Goal: Information Seeking & Learning: Learn about a topic

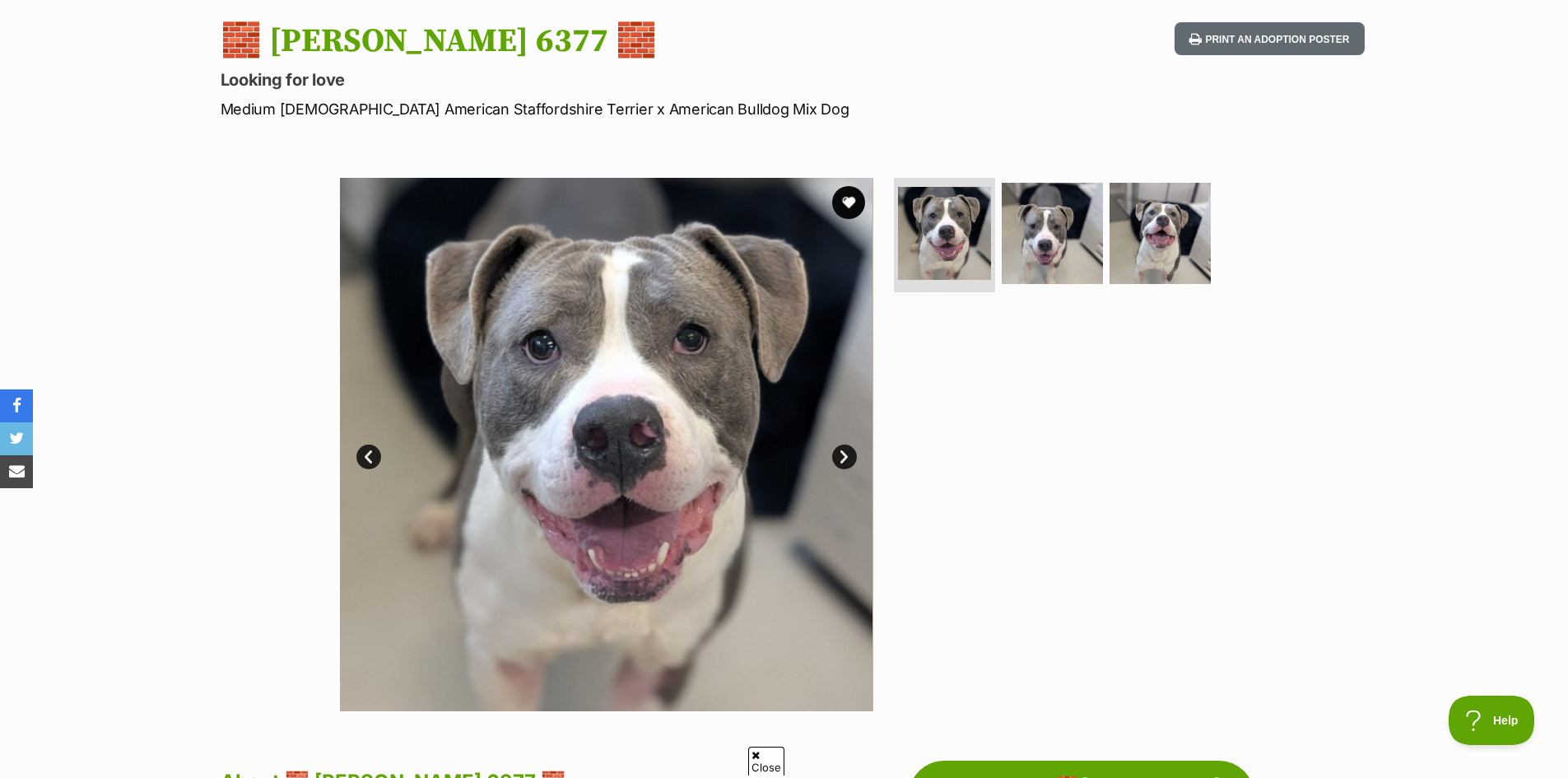
click at [839, 459] on link "Next" at bounding box center [845, 457] width 25 height 25
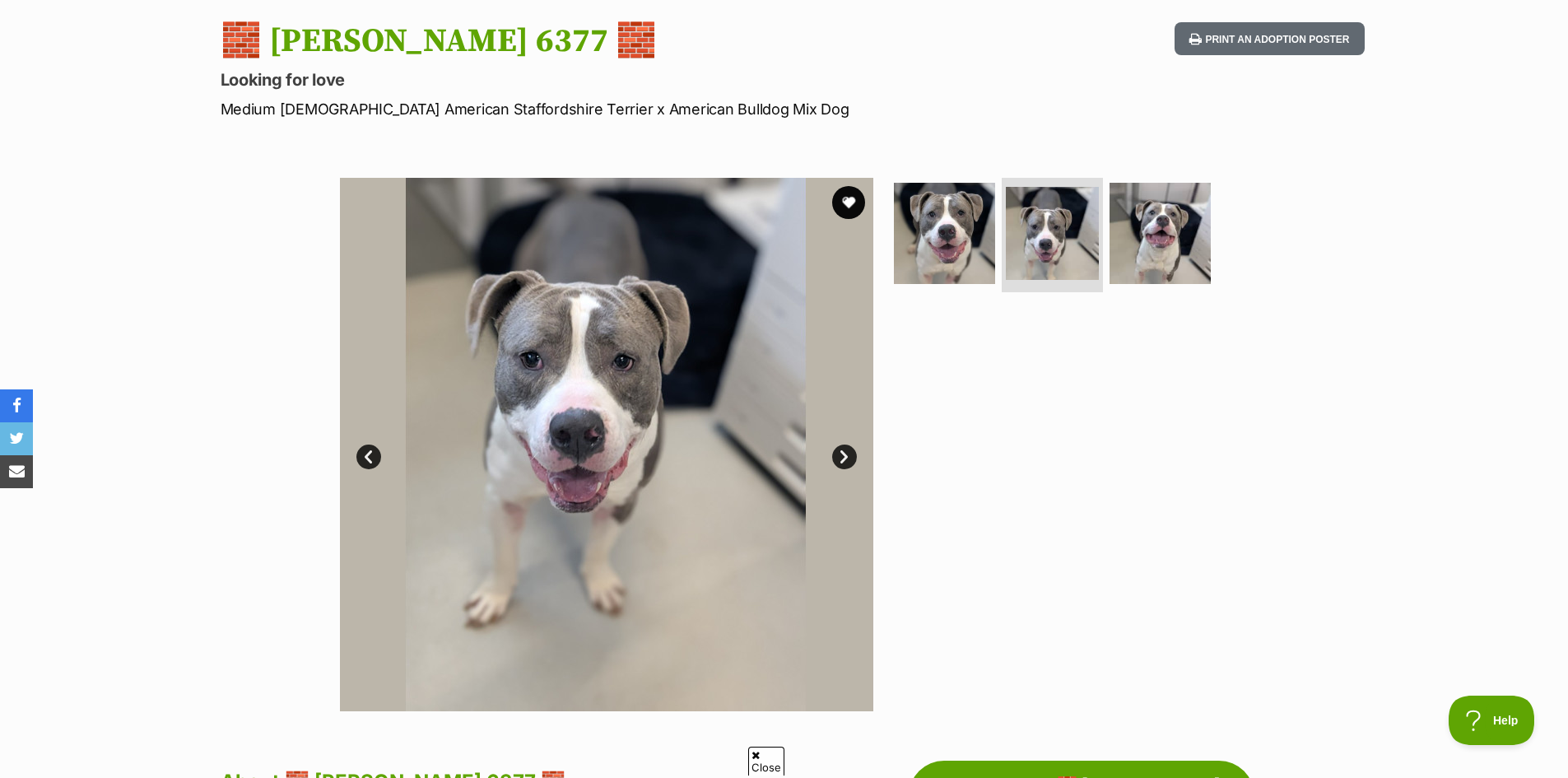
click at [847, 468] on link "Next" at bounding box center [845, 457] width 25 height 25
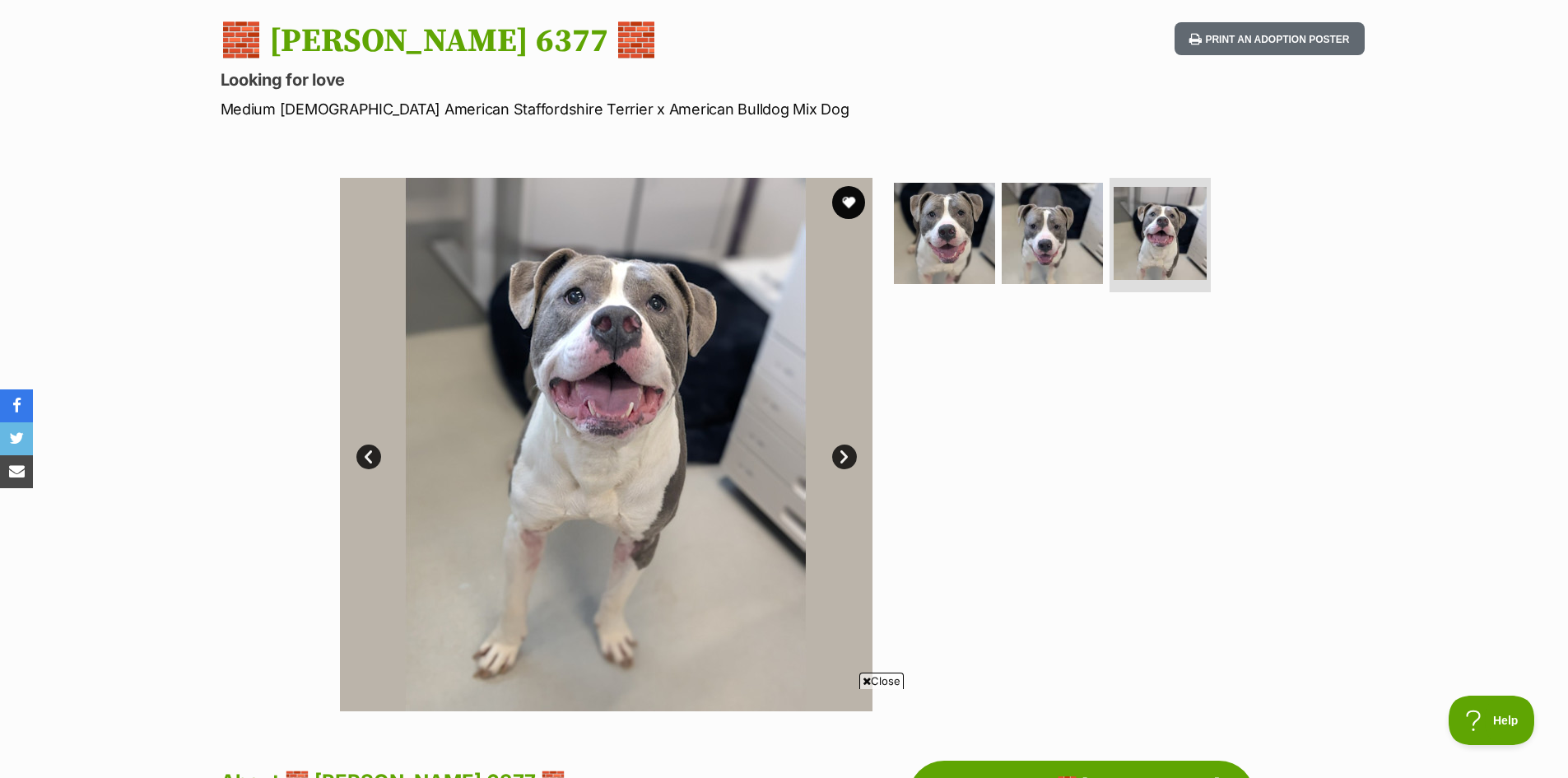
click at [847, 468] on link "Next" at bounding box center [845, 457] width 25 height 25
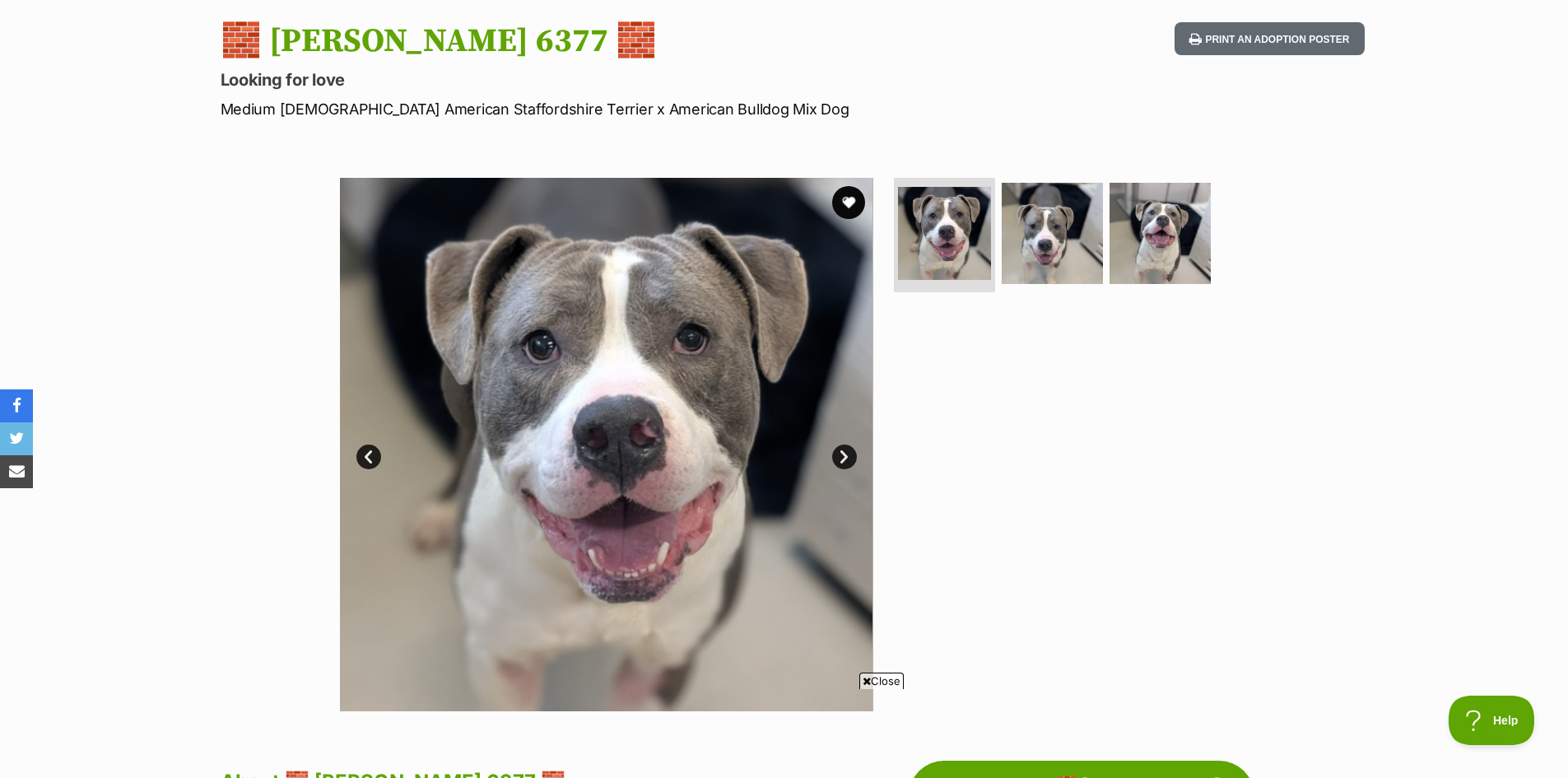
click at [850, 468] on link "Next" at bounding box center [845, 457] width 25 height 25
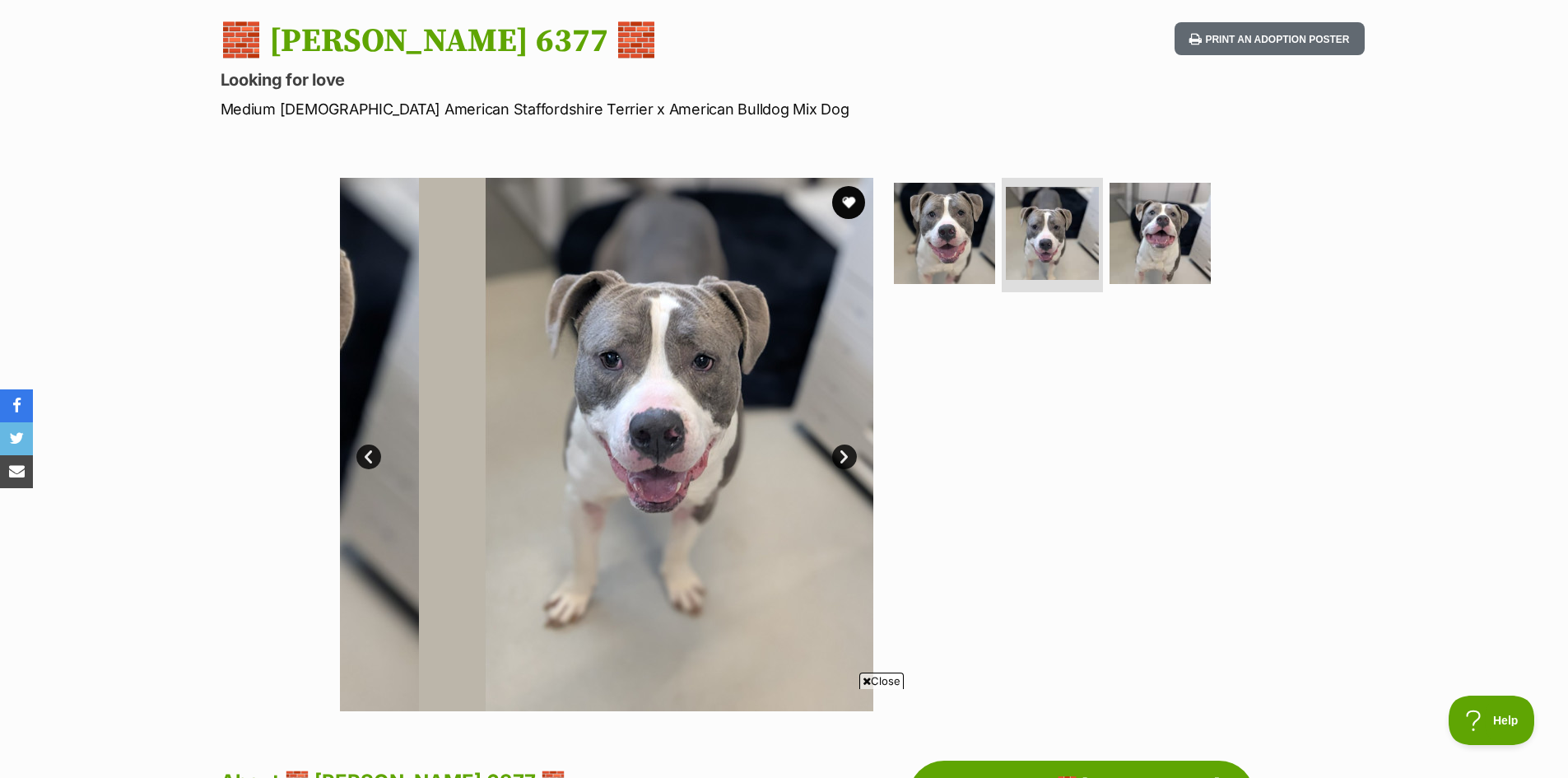
click at [850, 468] on link "Next" at bounding box center [845, 457] width 25 height 25
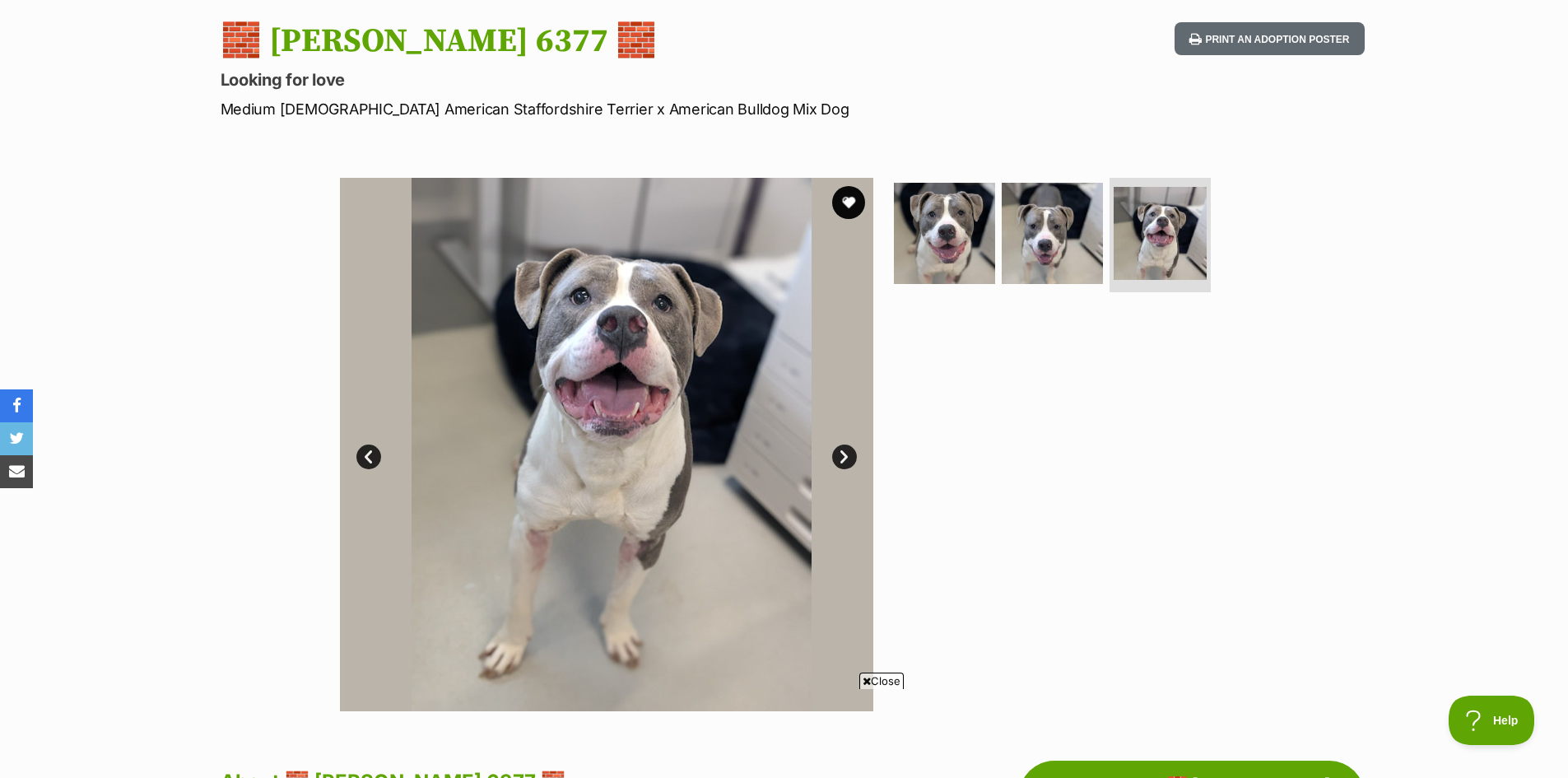
click at [850, 468] on link "Next" at bounding box center [845, 457] width 25 height 25
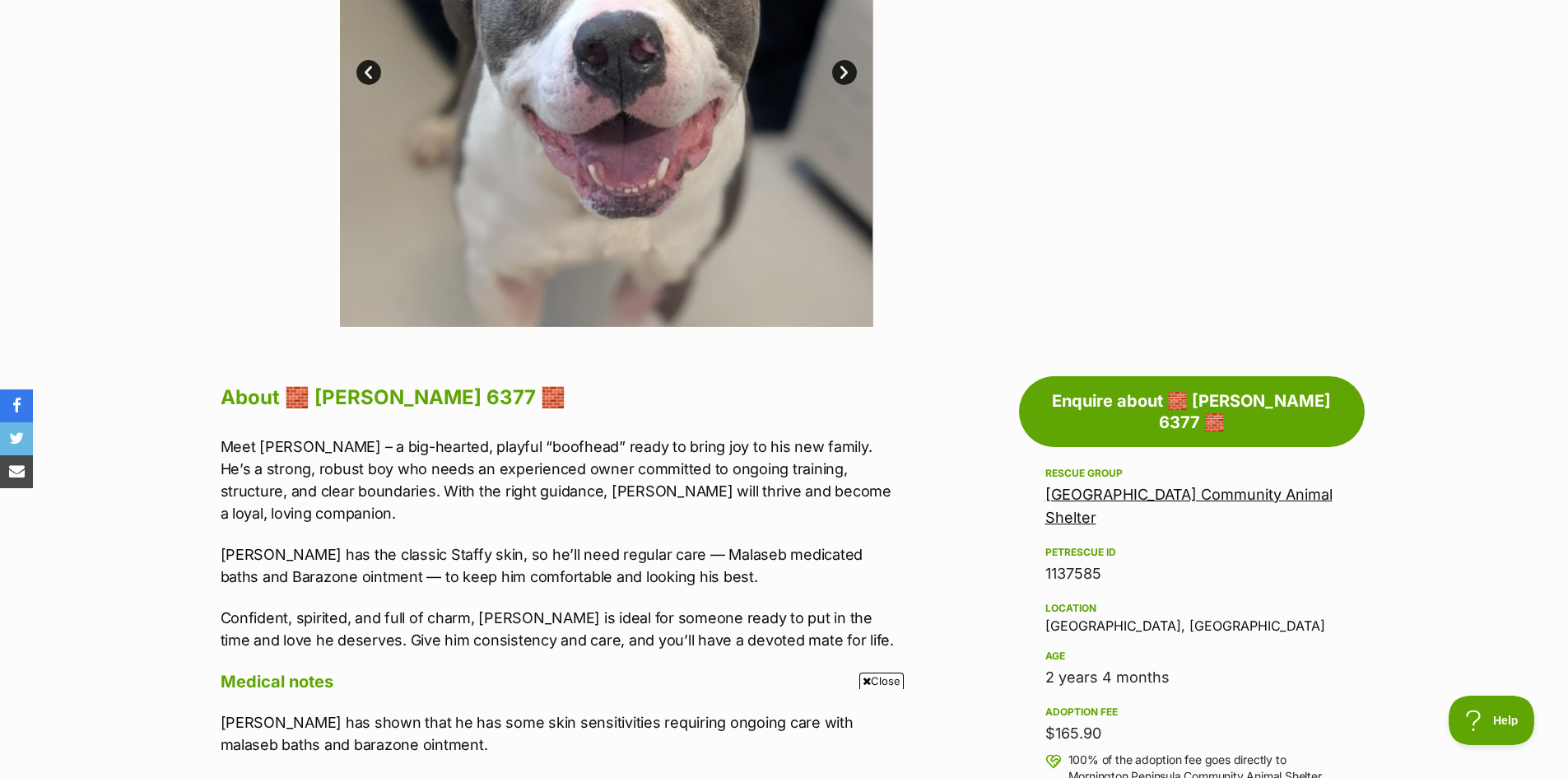
scroll to position [329, 0]
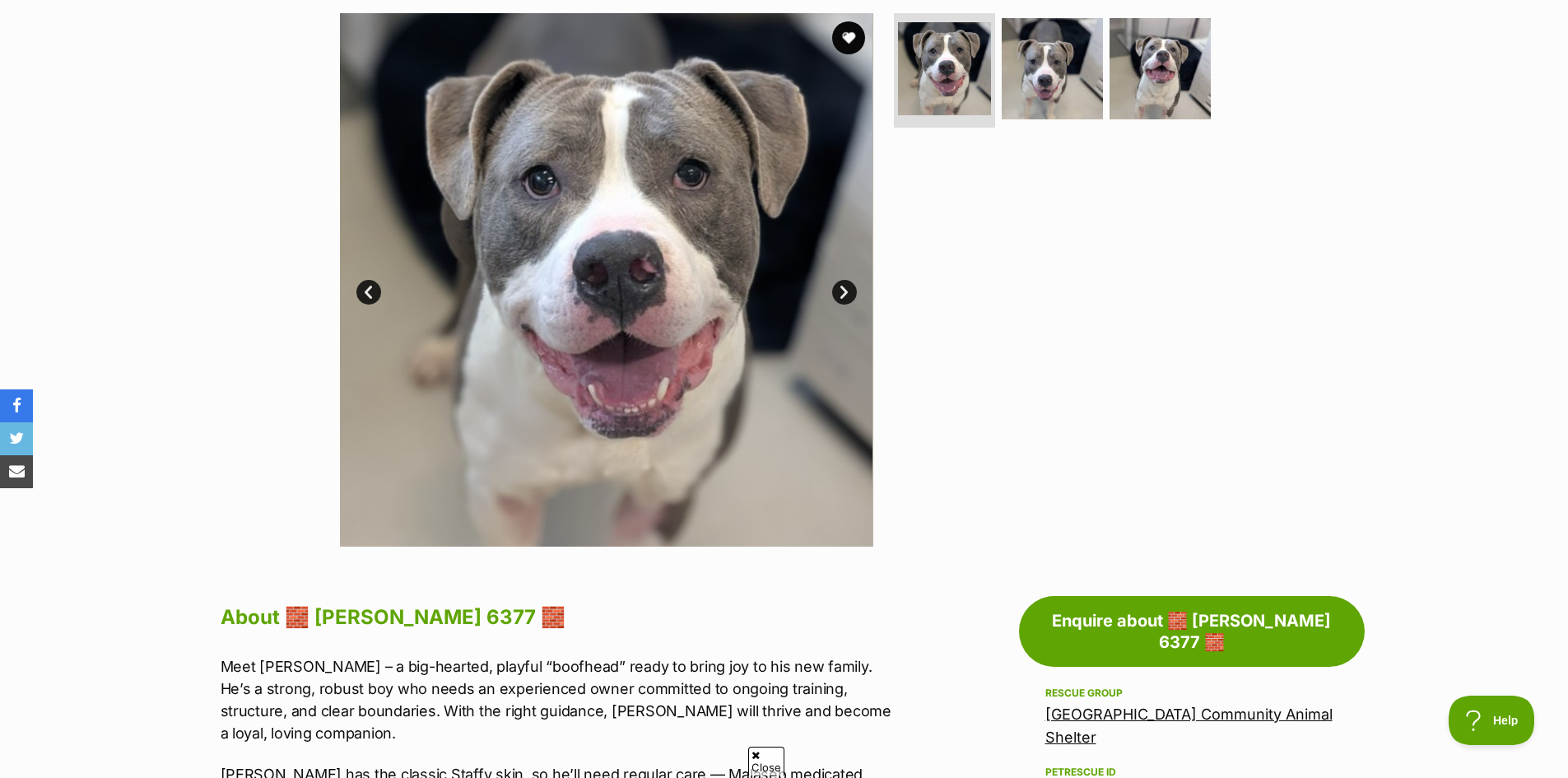
click at [700, 284] on img at bounding box center [607, 280] width 534 height 534
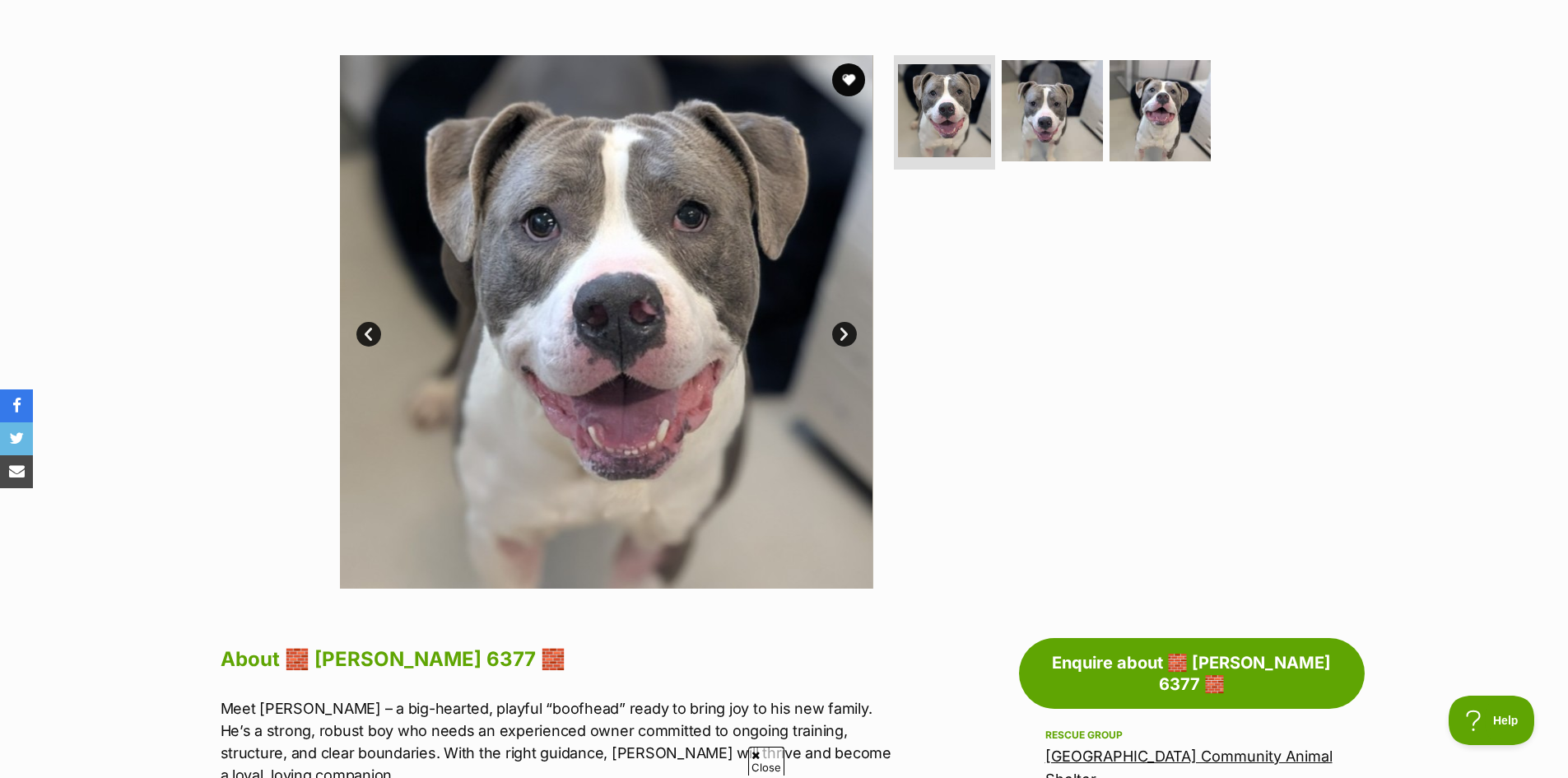
scroll to position [247, 0]
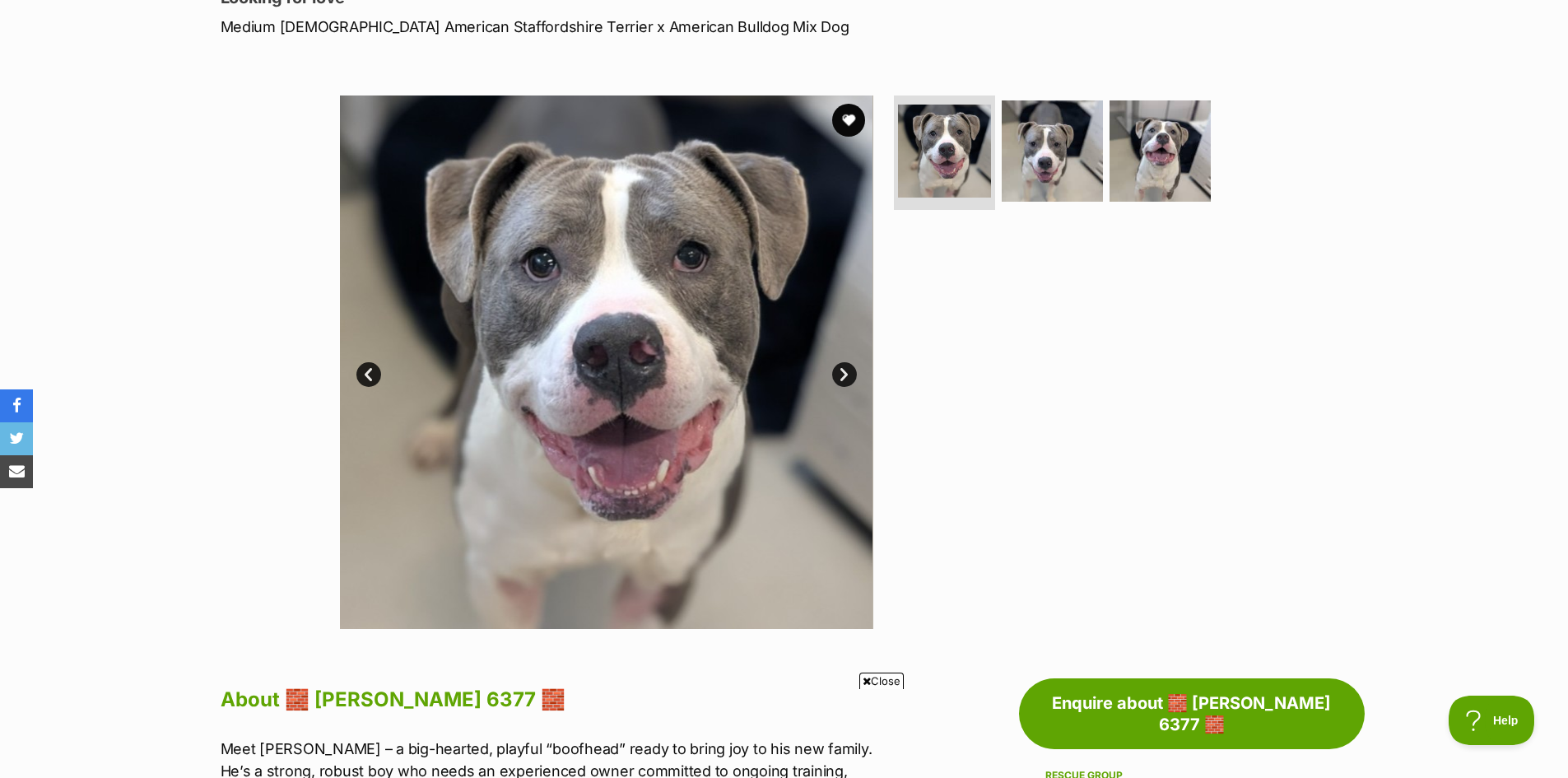
click at [845, 368] on link "Next" at bounding box center [845, 375] width 25 height 25
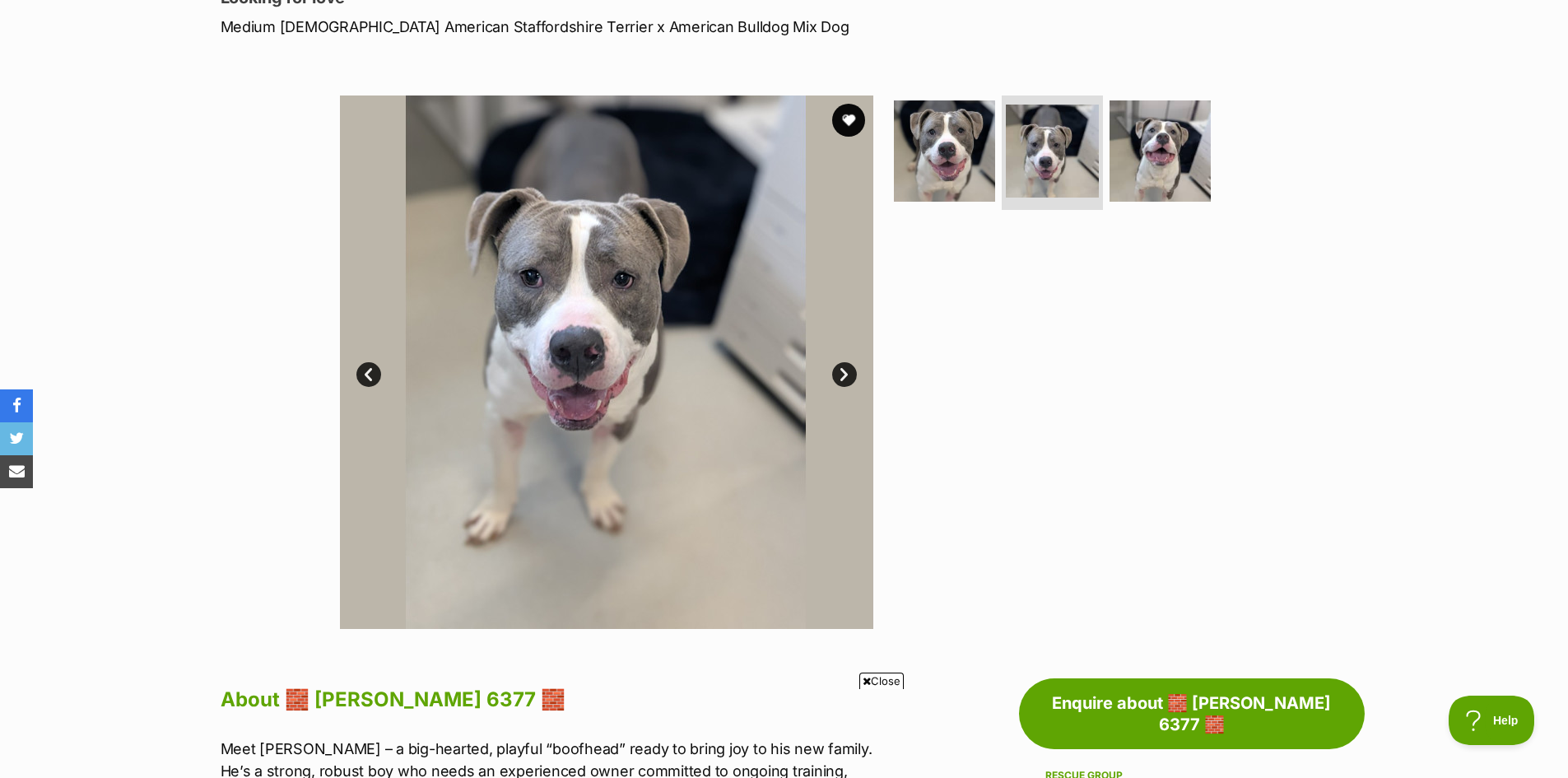
click at [845, 368] on link "Next" at bounding box center [845, 375] width 25 height 25
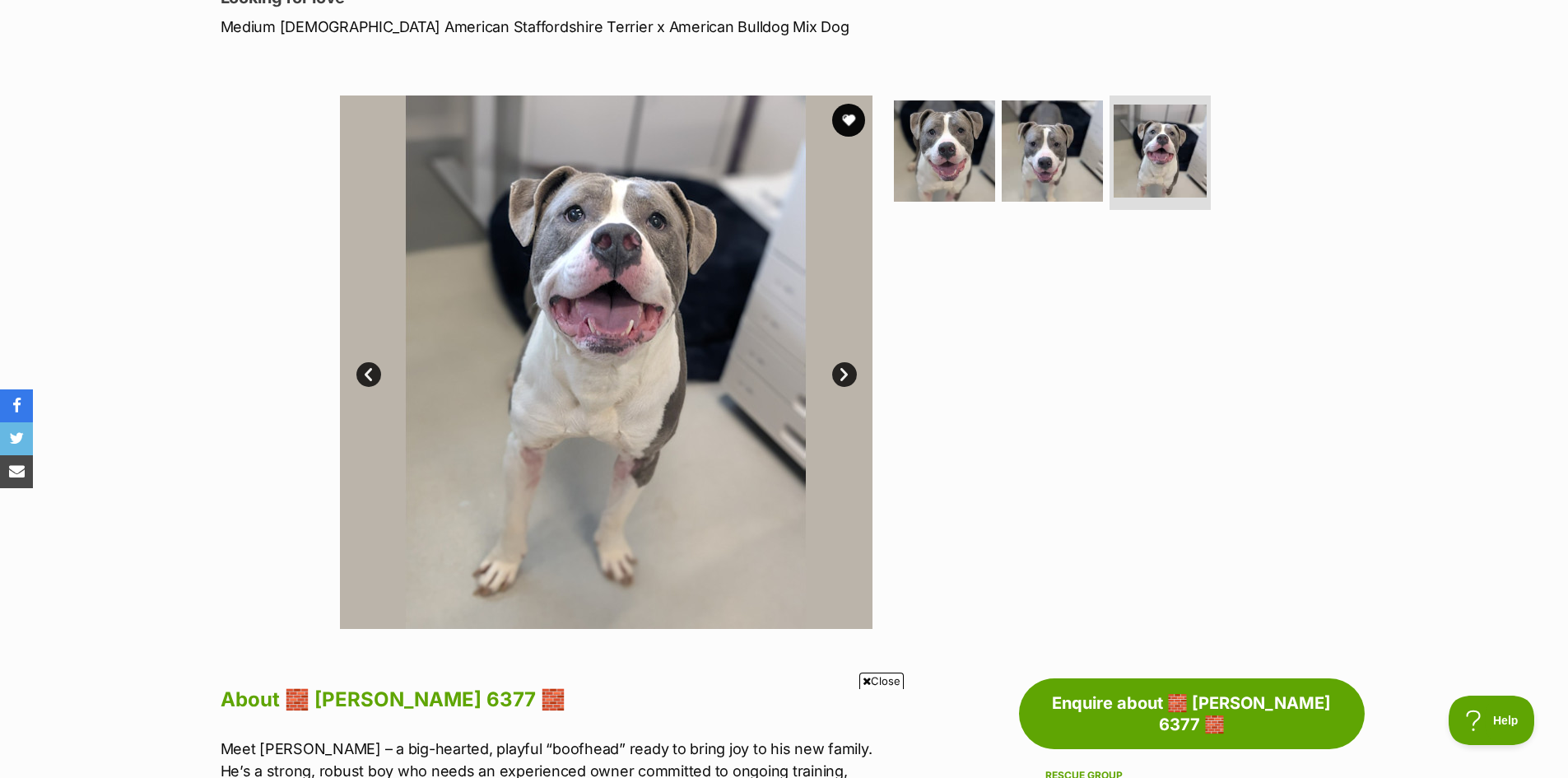
click at [845, 368] on link "Next" at bounding box center [845, 375] width 25 height 25
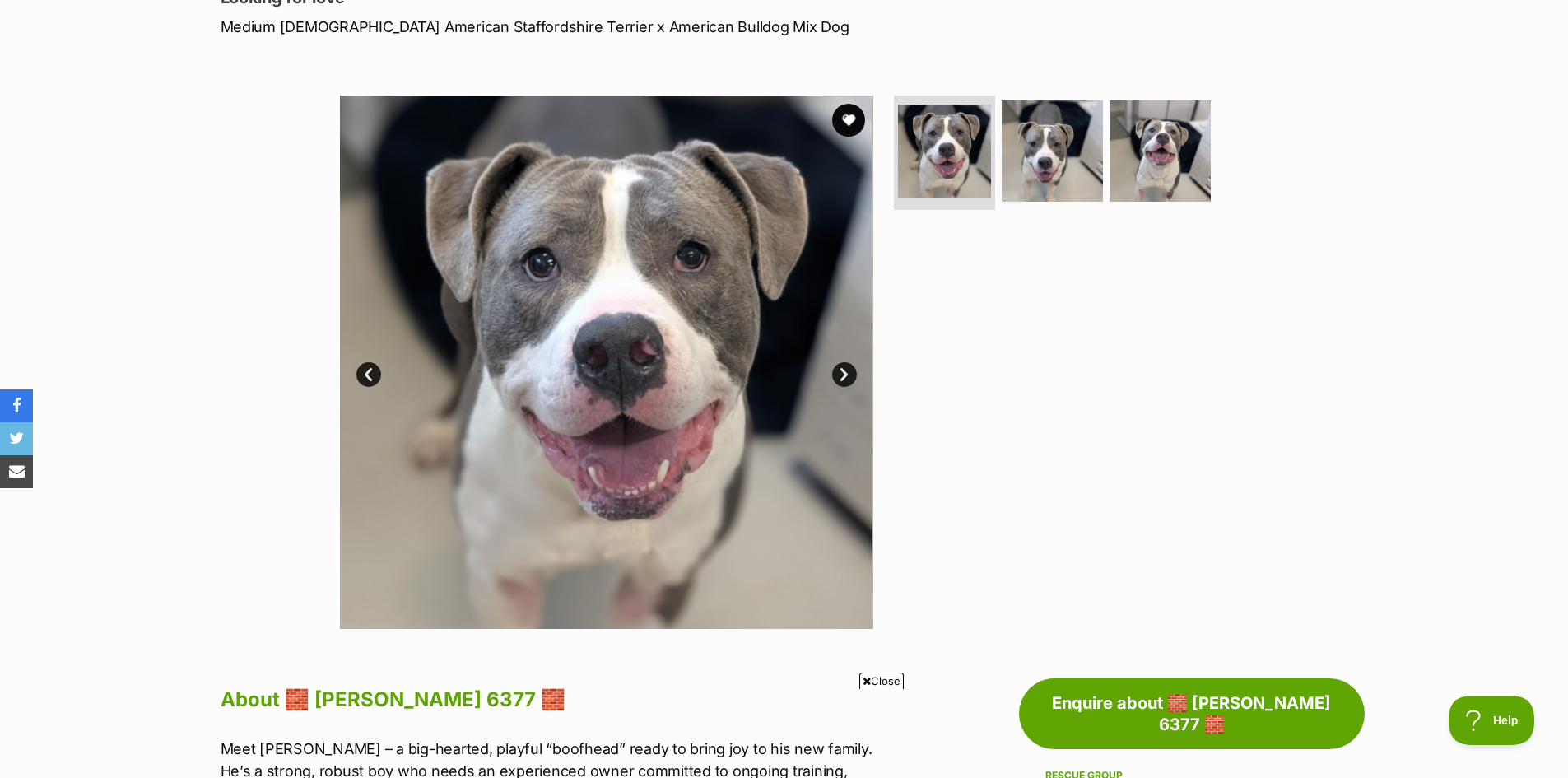
click at [845, 368] on link "Next" at bounding box center [845, 375] width 25 height 25
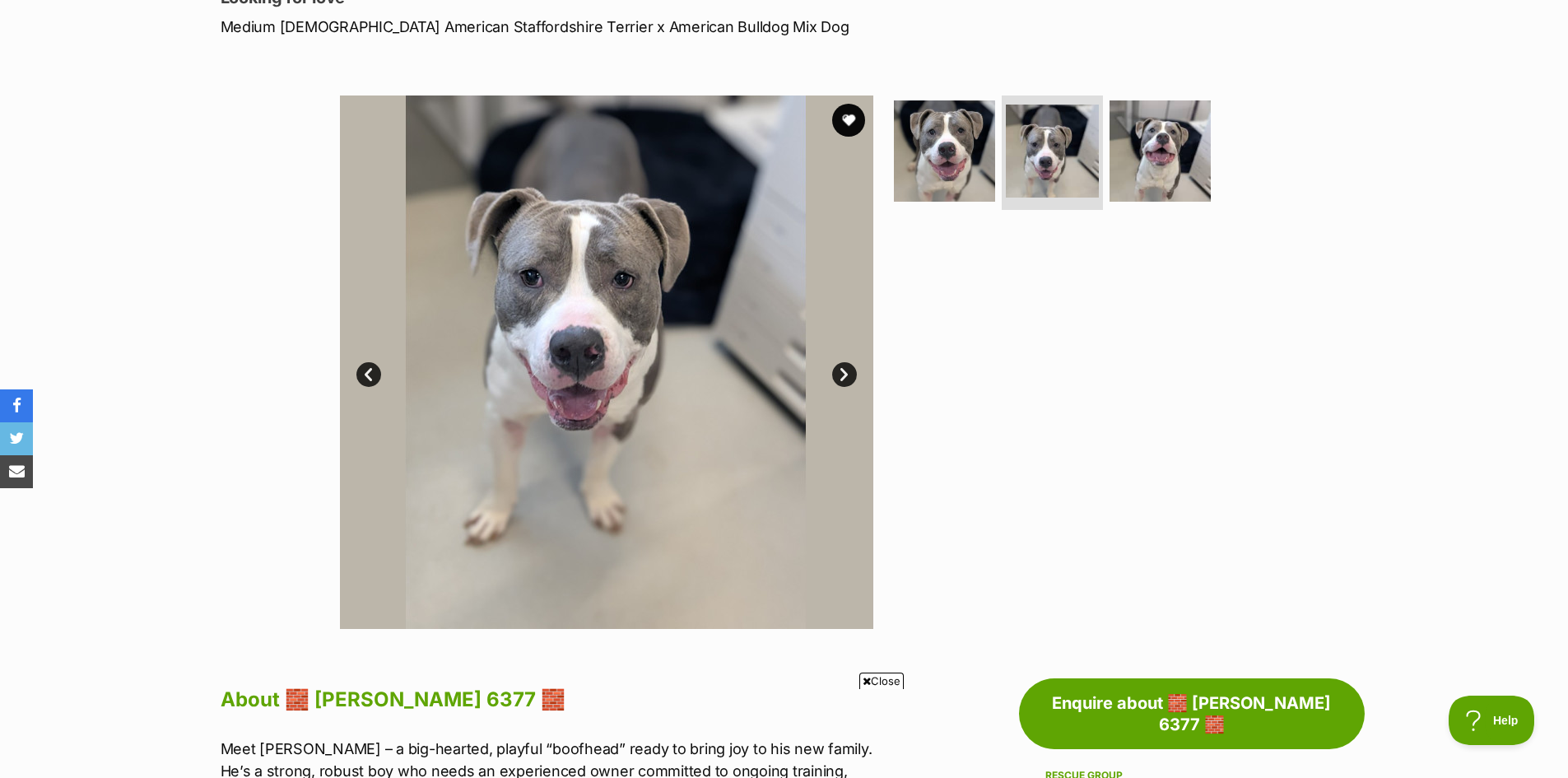
scroll to position [0, 0]
click at [845, 368] on link "Next" at bounding box center [845, 375] width 25 height 25
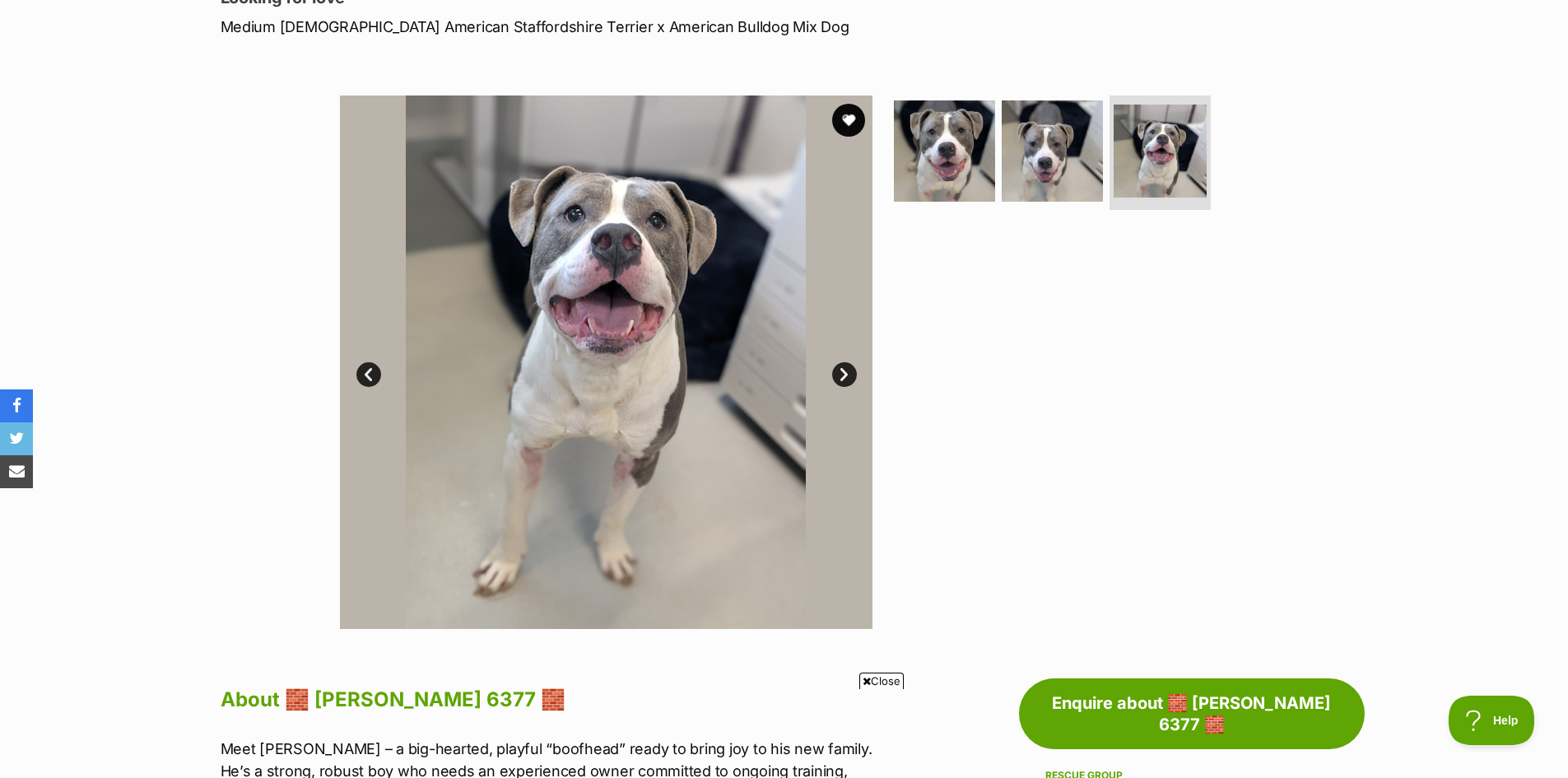
click at [845, 368] on link "Next" at bounding box center [845, 375] width 25 height 25
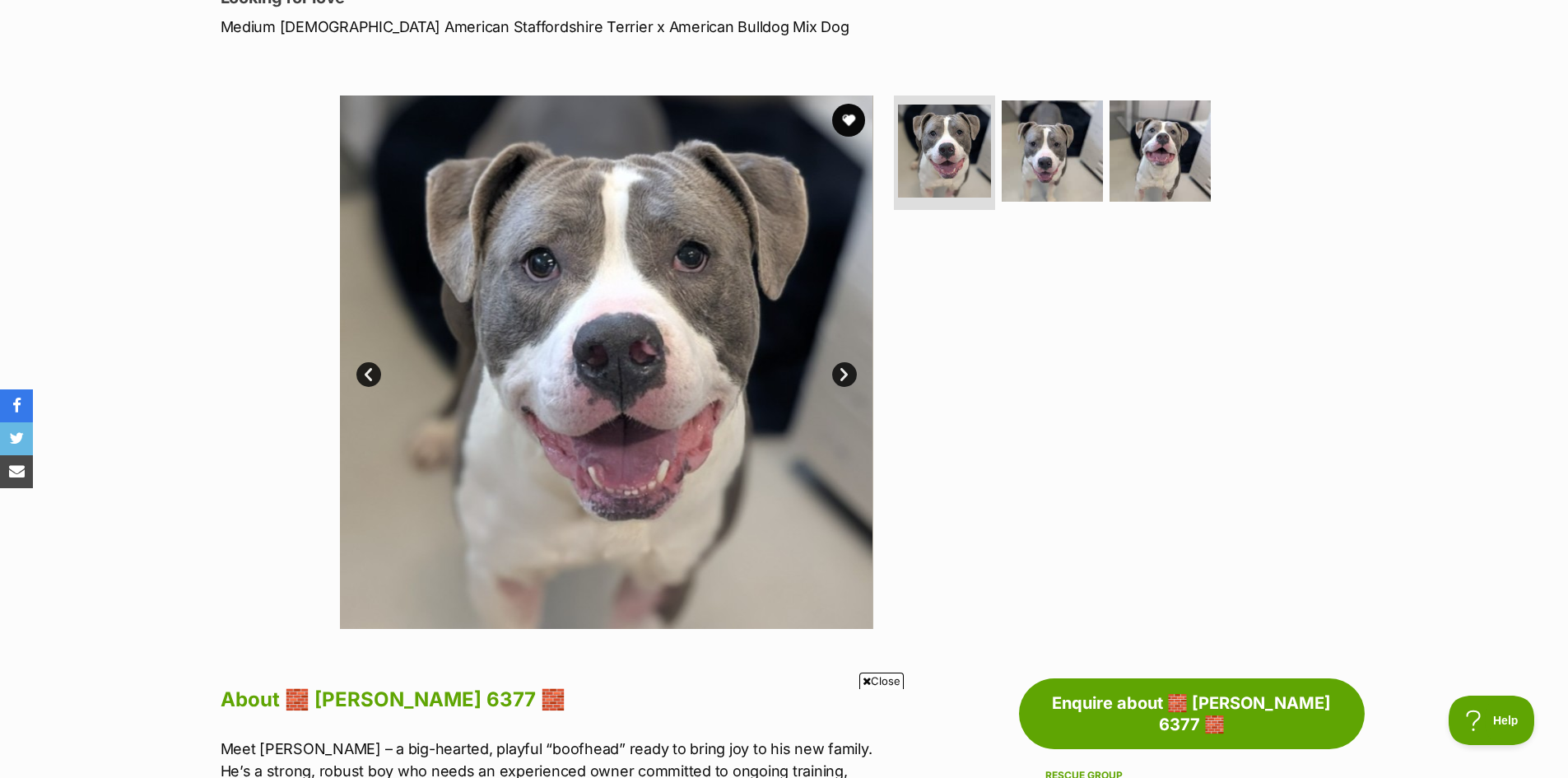
click at [845, 368] on link "Next" at bounding box center [845, 375] width 25 height 25
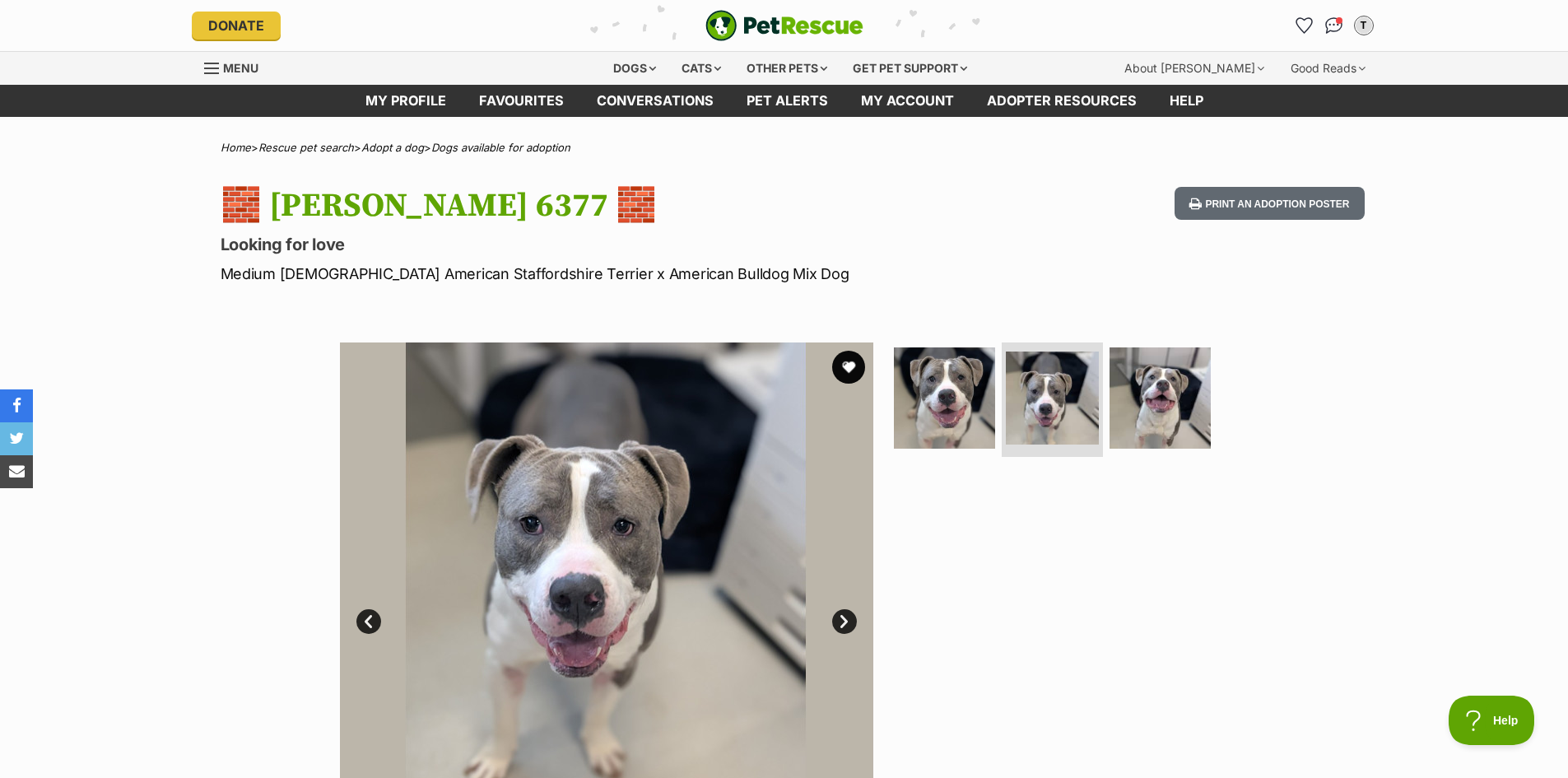
click at [237, 69] on span "Menu" at bounding box center [241, 68] width 36 height 14
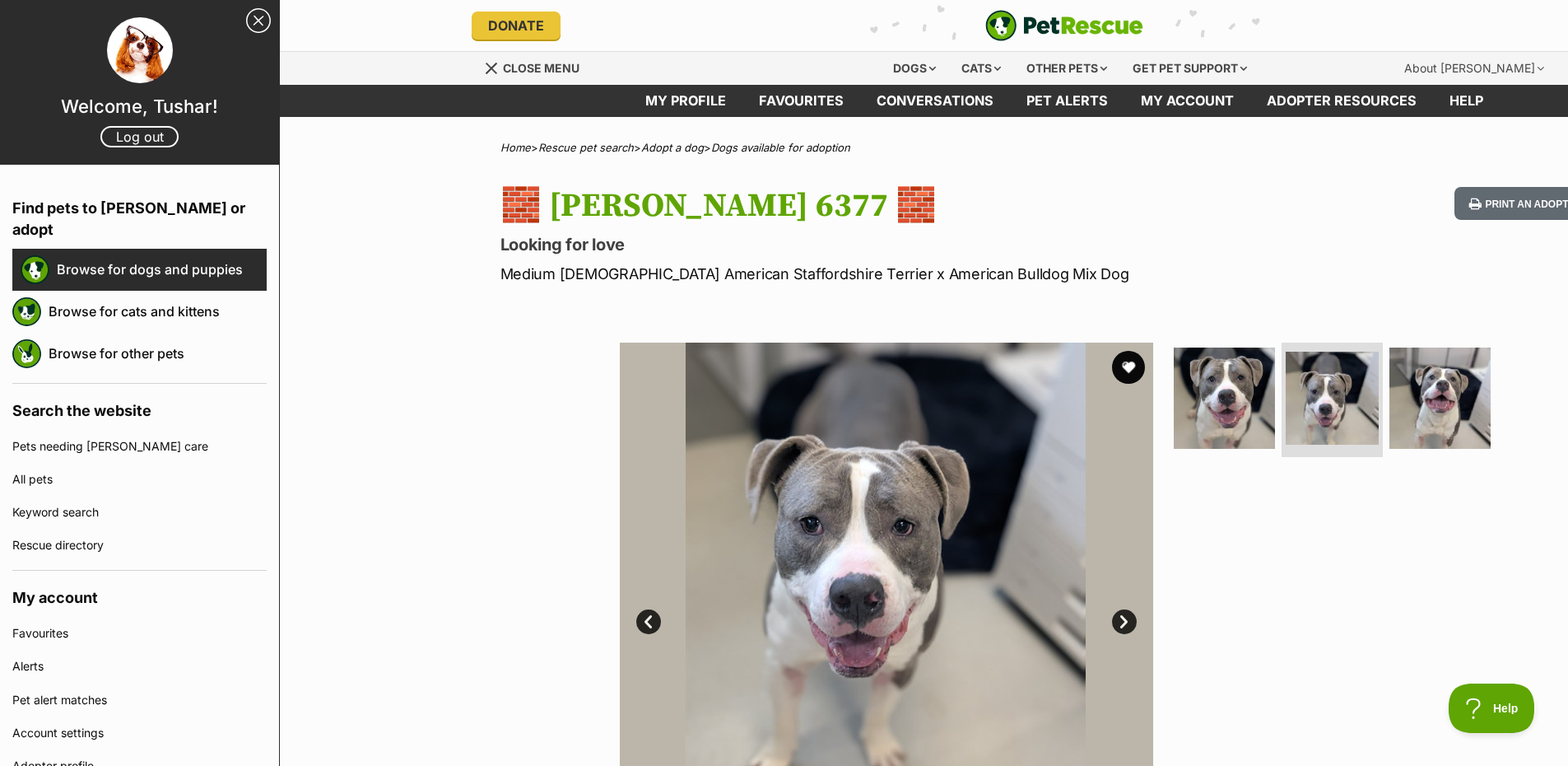
click at [89, 252] on link "Browse for dogs and puppies" at bounding box center [162, 269] width 210 height 35
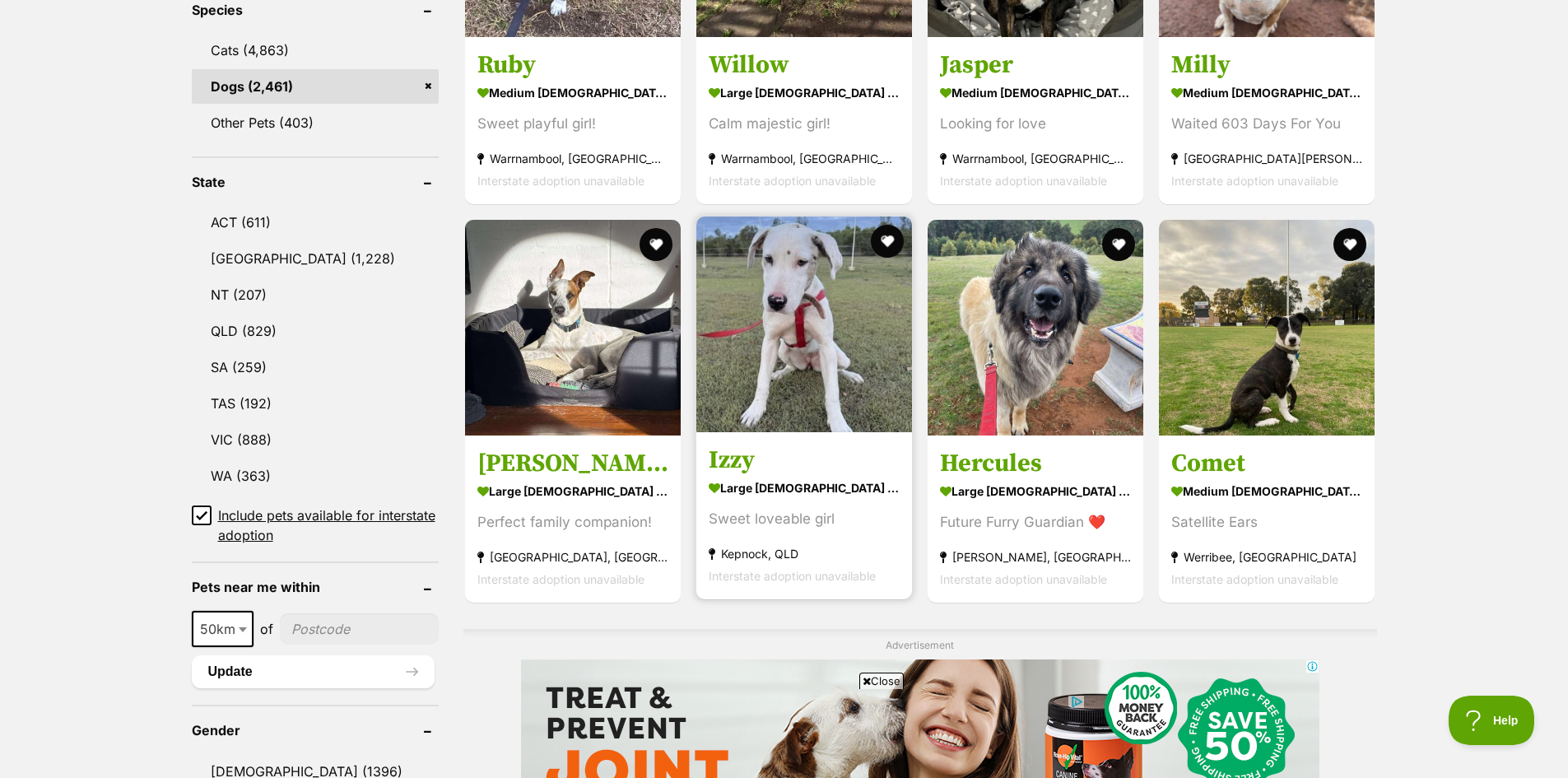
scroll to position [741, 0]
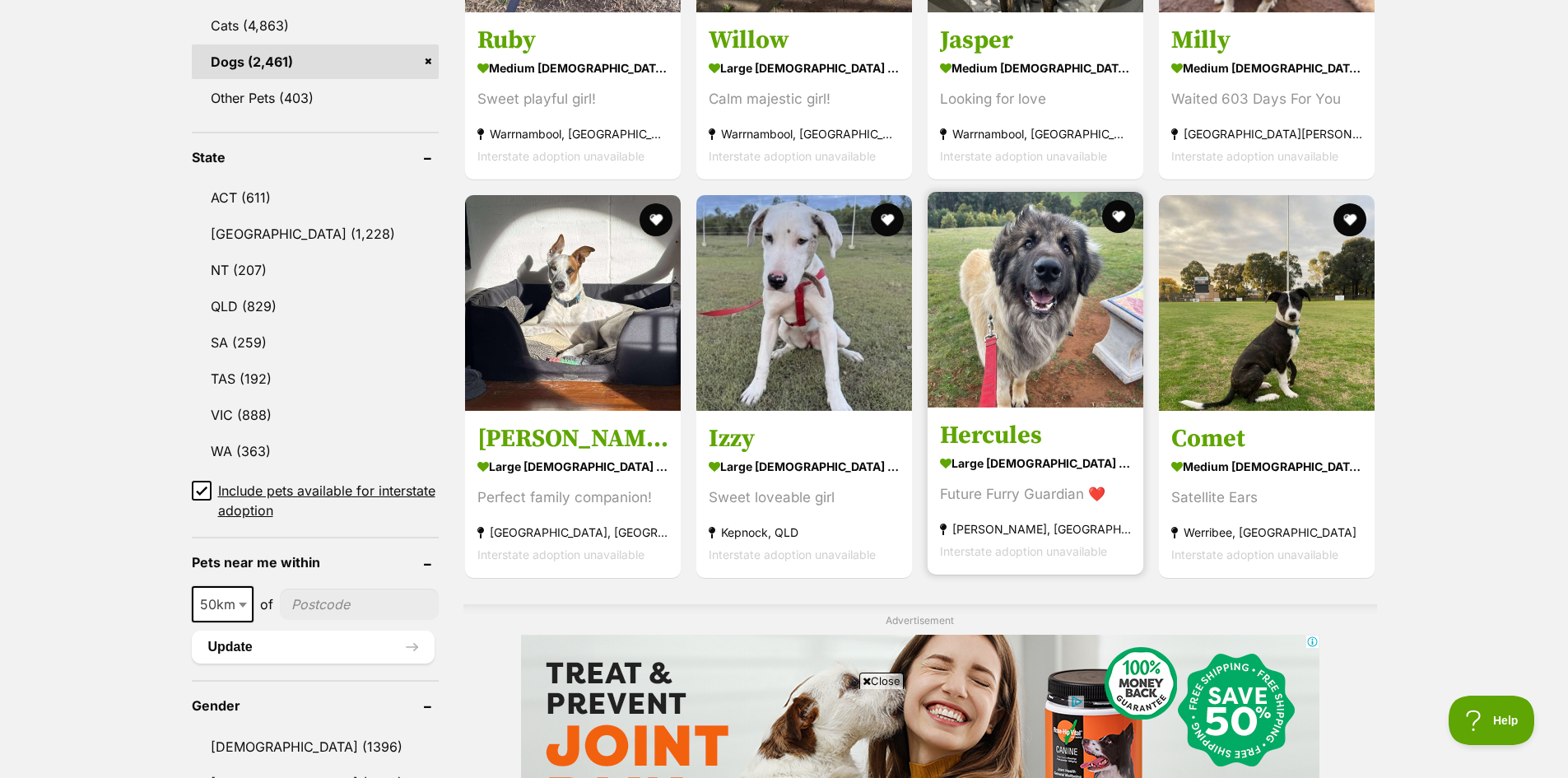
click at [991, 424] on h3 "Hercules" at bounding box center [1035, 435] width 191 height 31
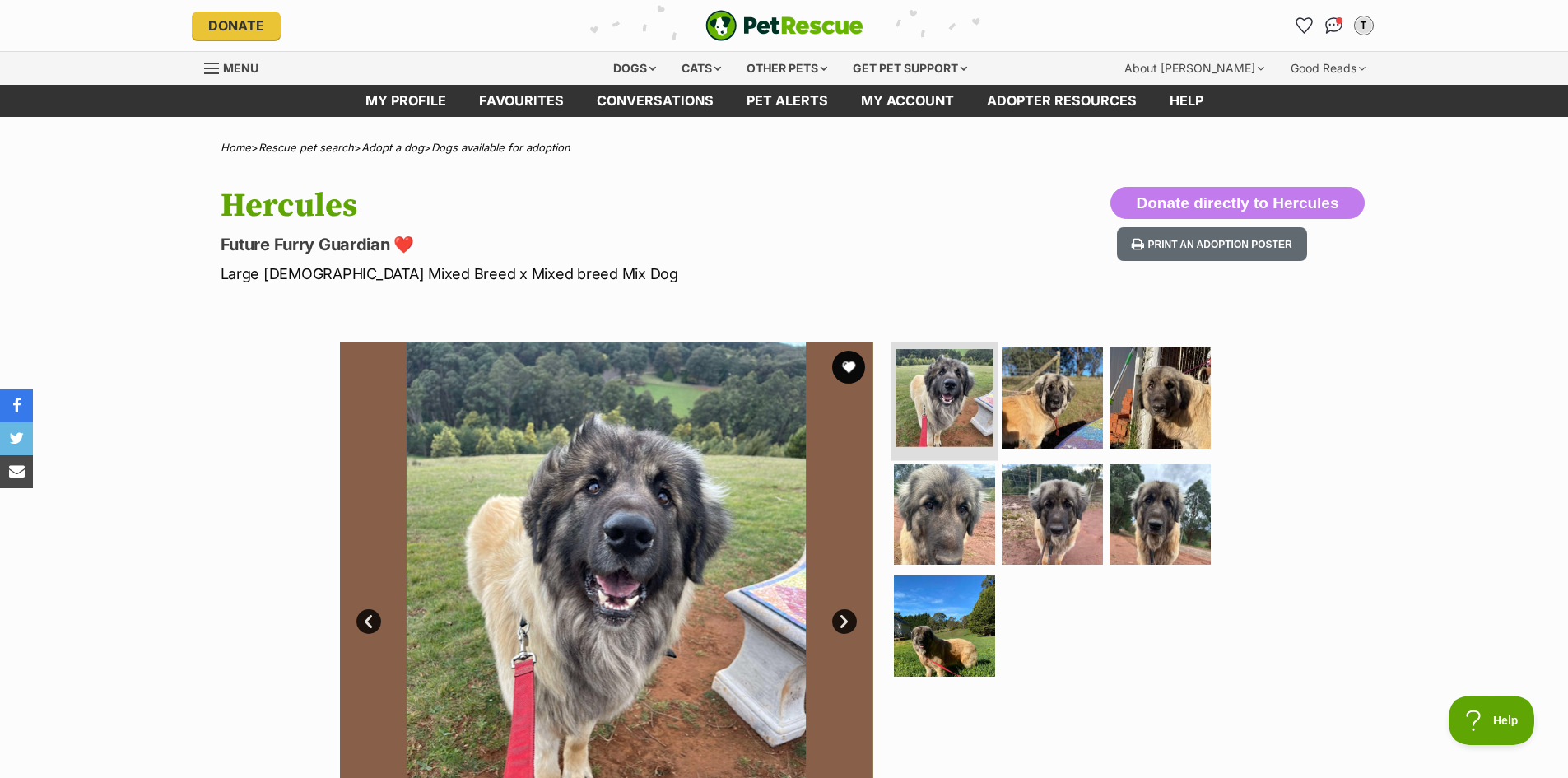
click at [917, 404] on img at bounding box center [945, 398] width 98 height 98
click at [1046, 409] on img at bounding box center [1052, 397] width 106 height 106
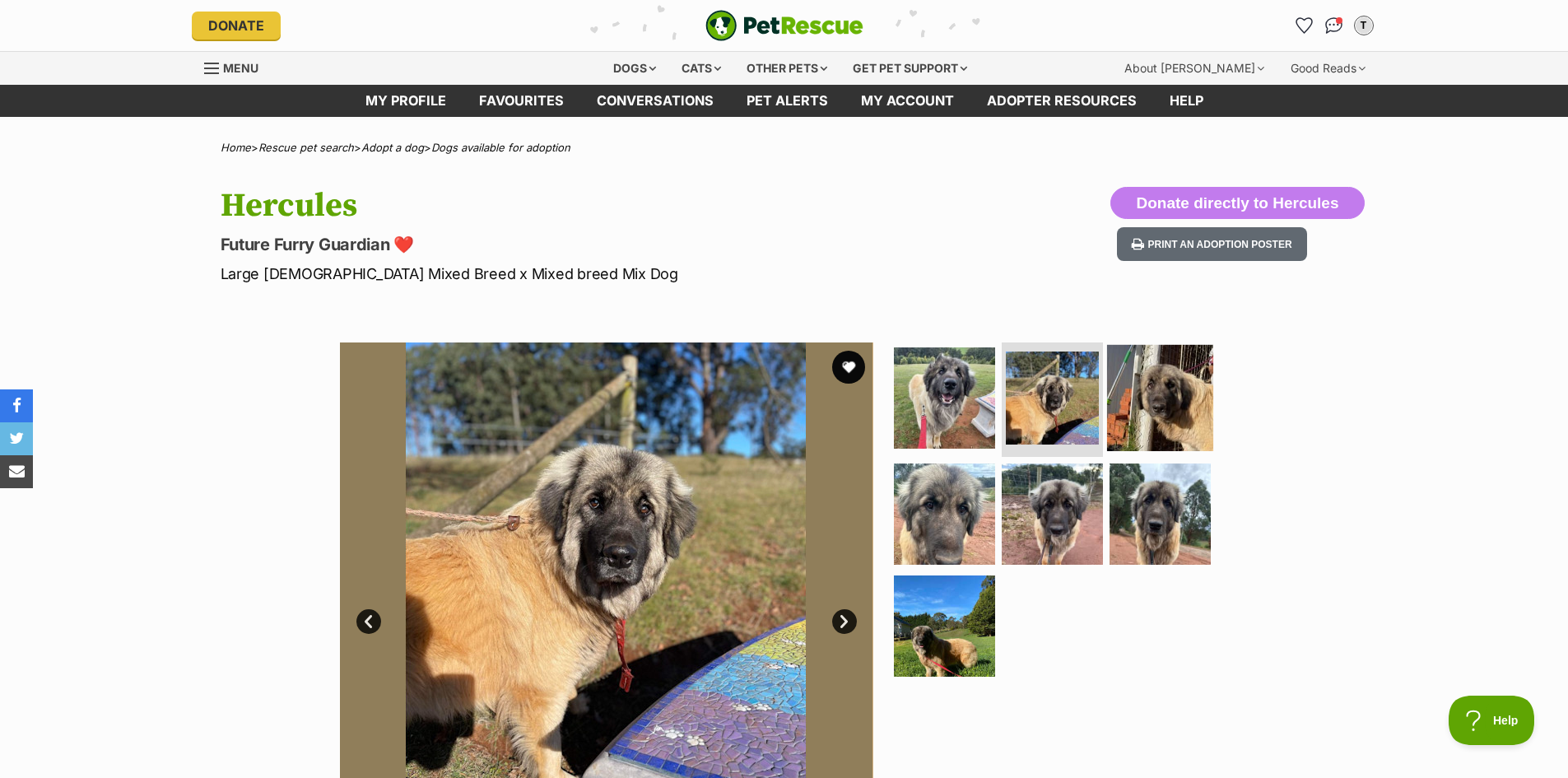
click at [1141, 410] on img at bounding box center [1160, 397] width 106 height 106
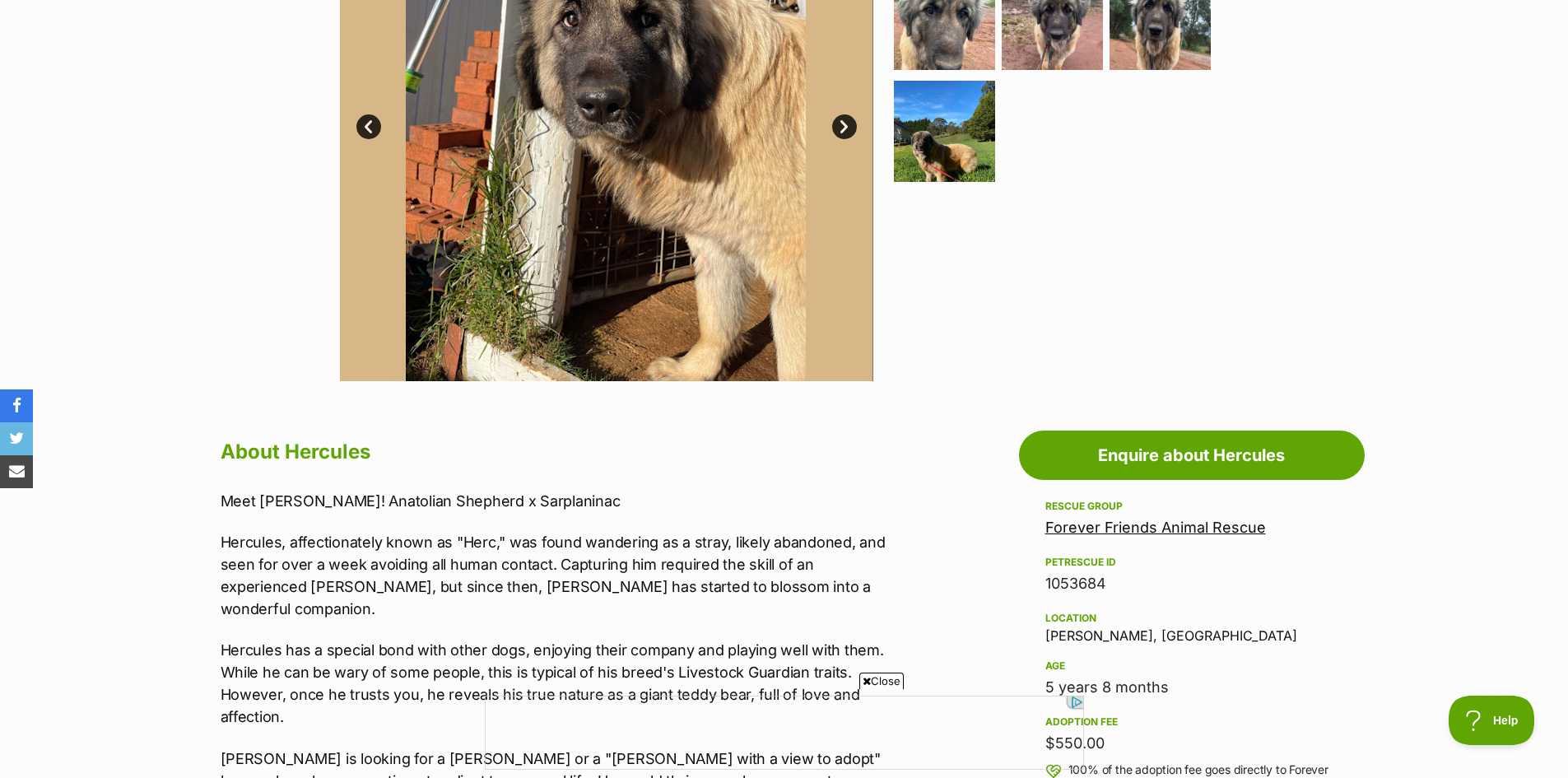
scroll to position [493, 0]
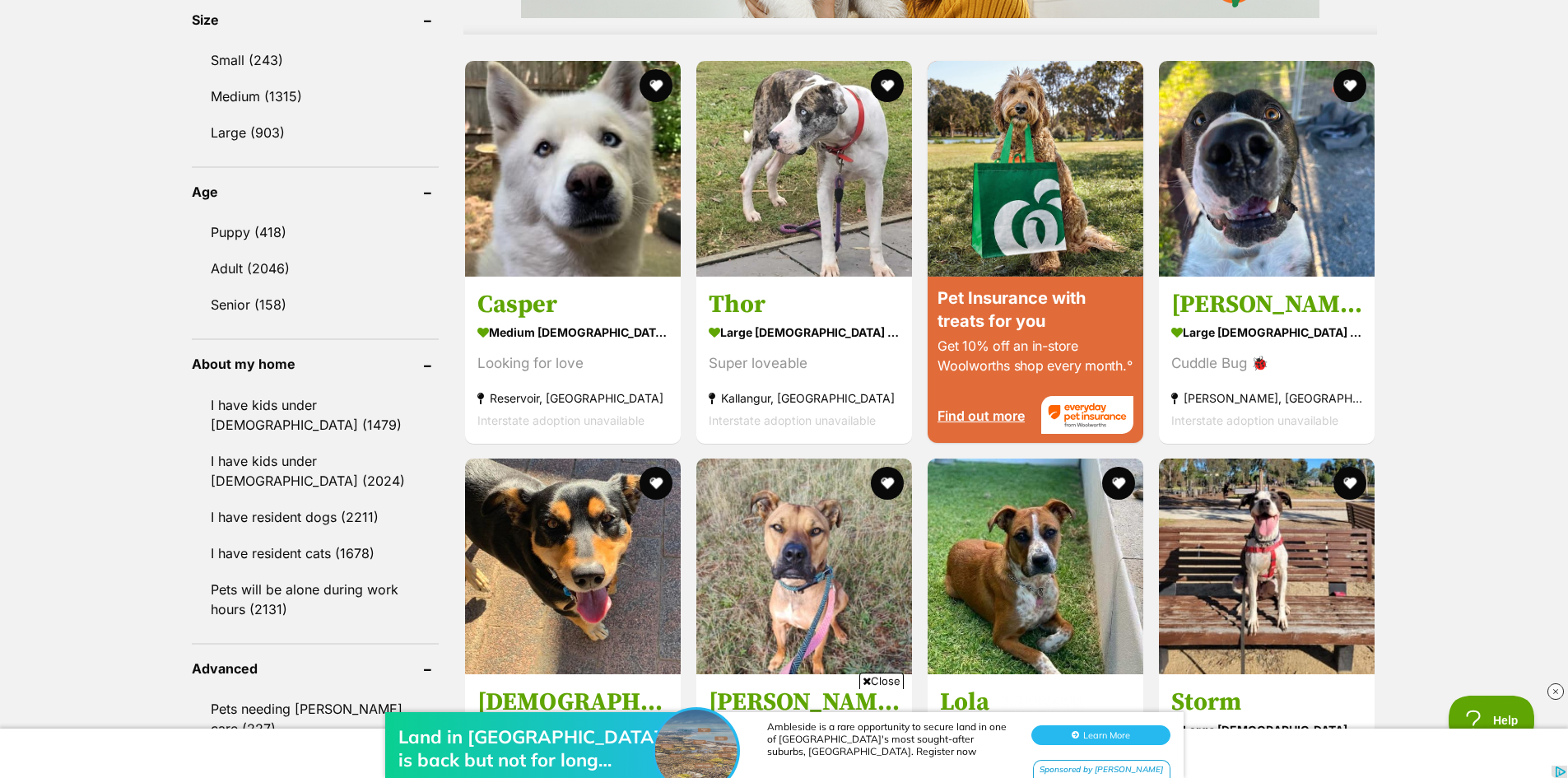
scroll to position [1564, 0]
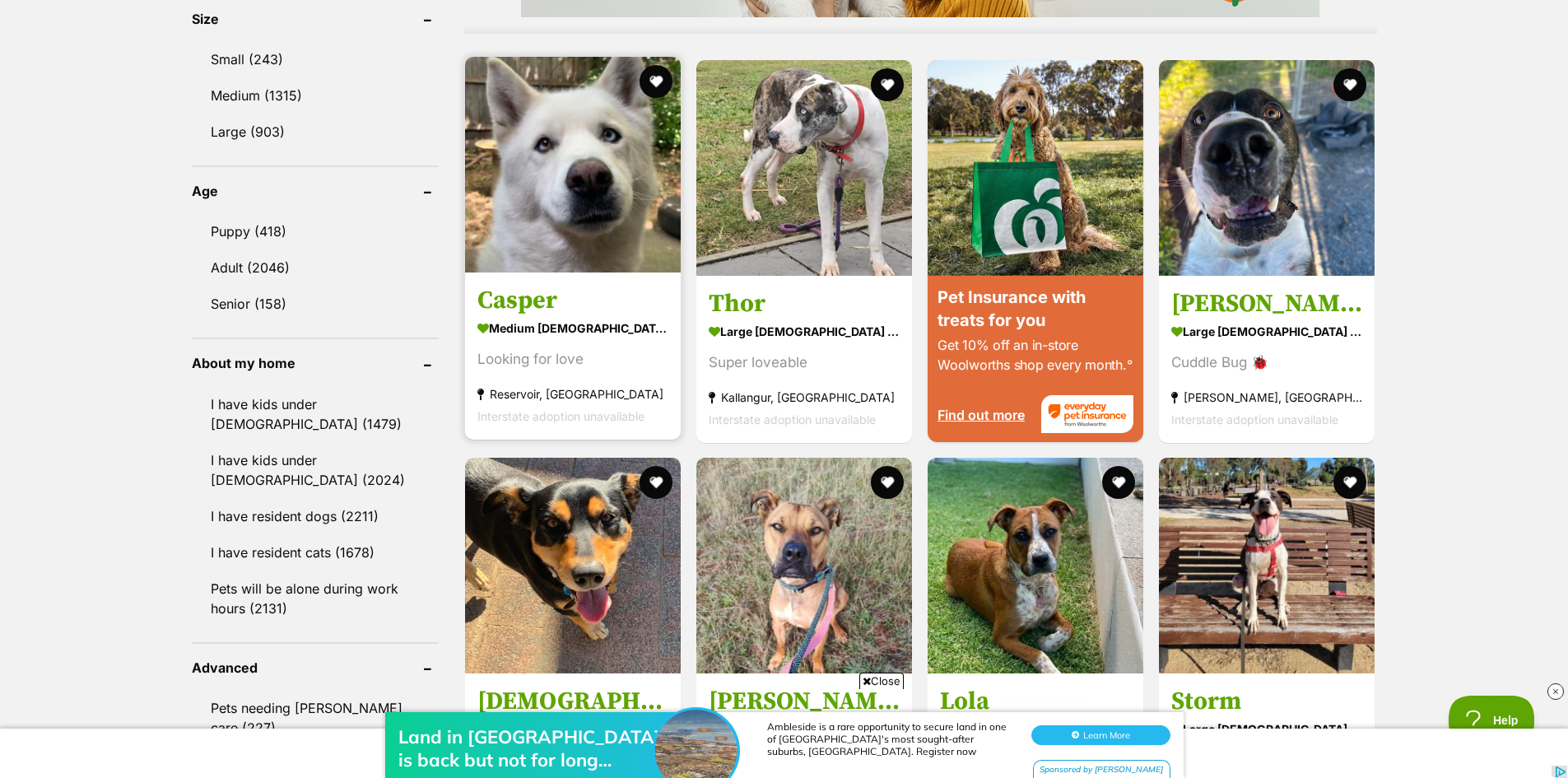
click at [518, 216] on img at bounding box center [573, 165] width 216 height 216
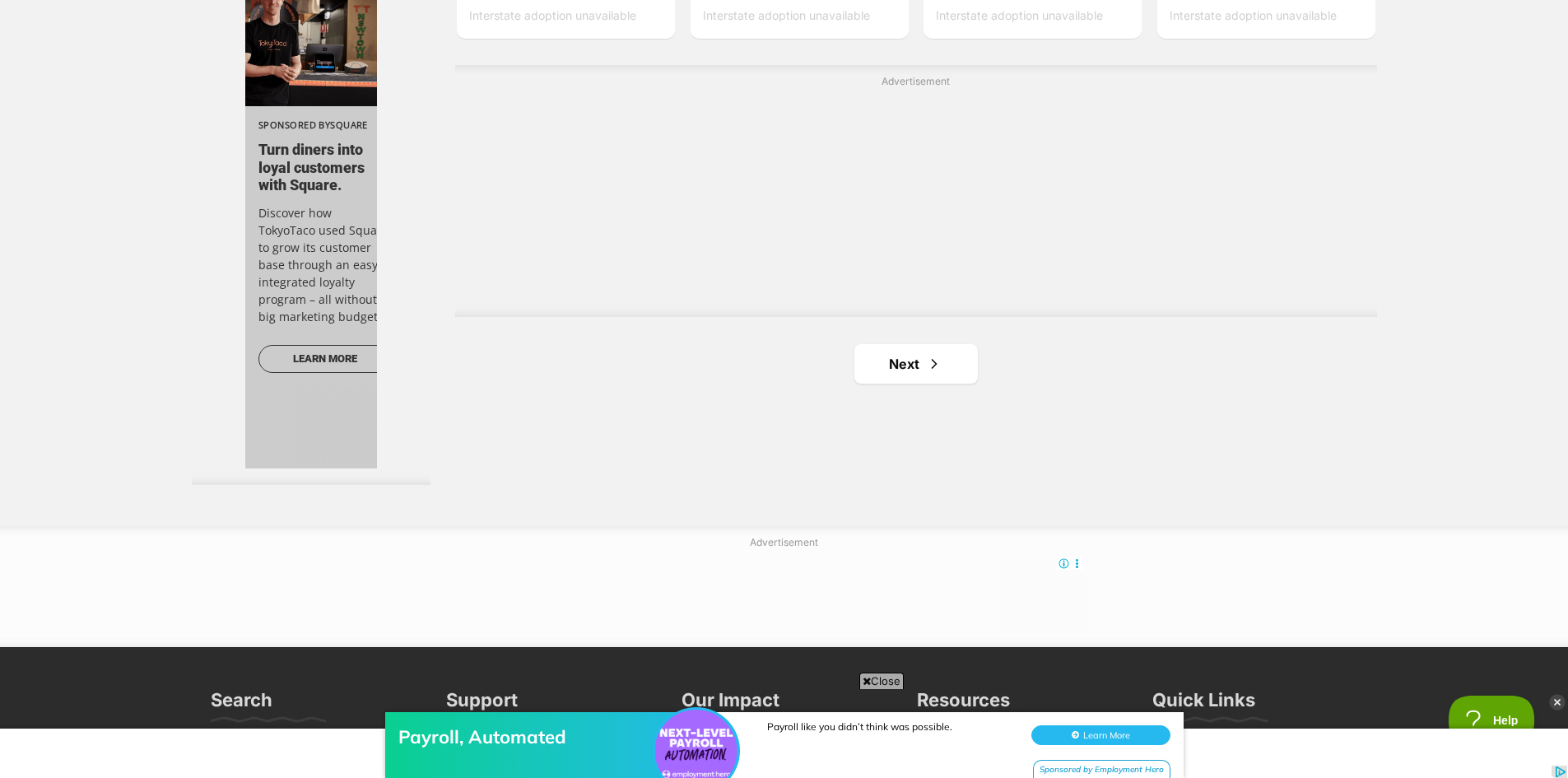
scroll to position [2963, 0]
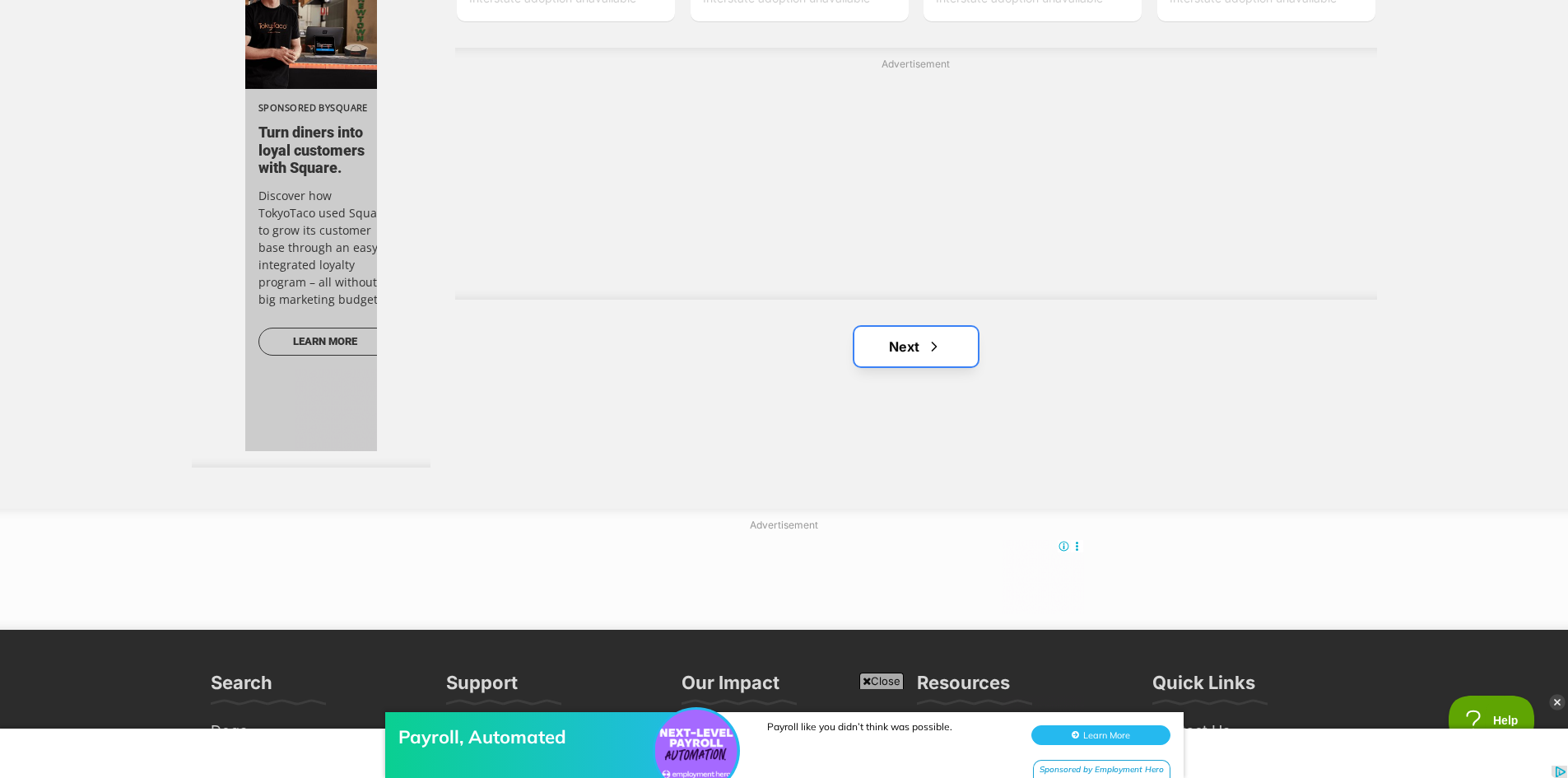
click at [926, 352] on span "Next page" at bounding box center [934, 346] width 16 height 20
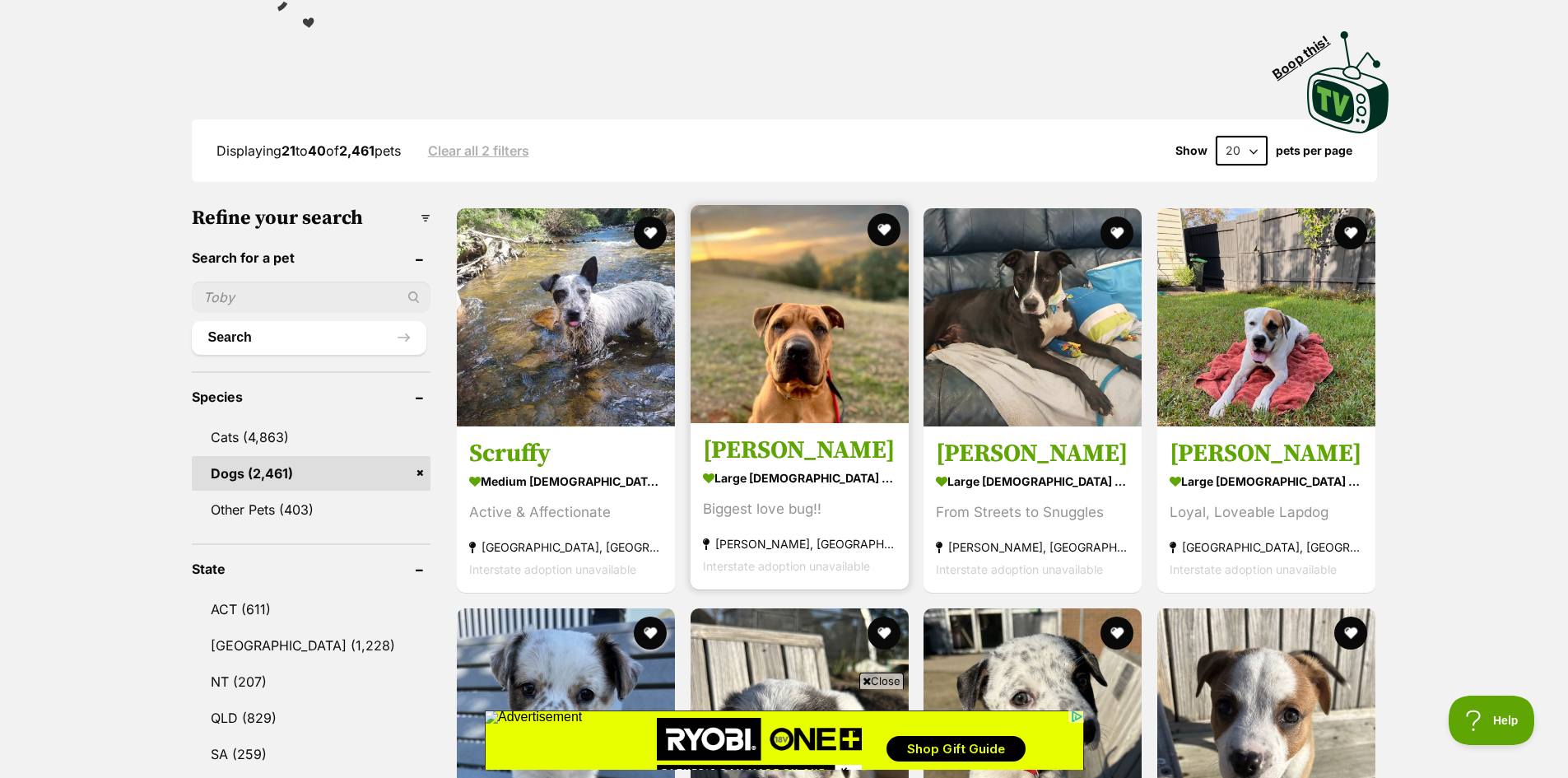
click at [807, 399] on img at bounding box center [800, 314] width 218 height 218
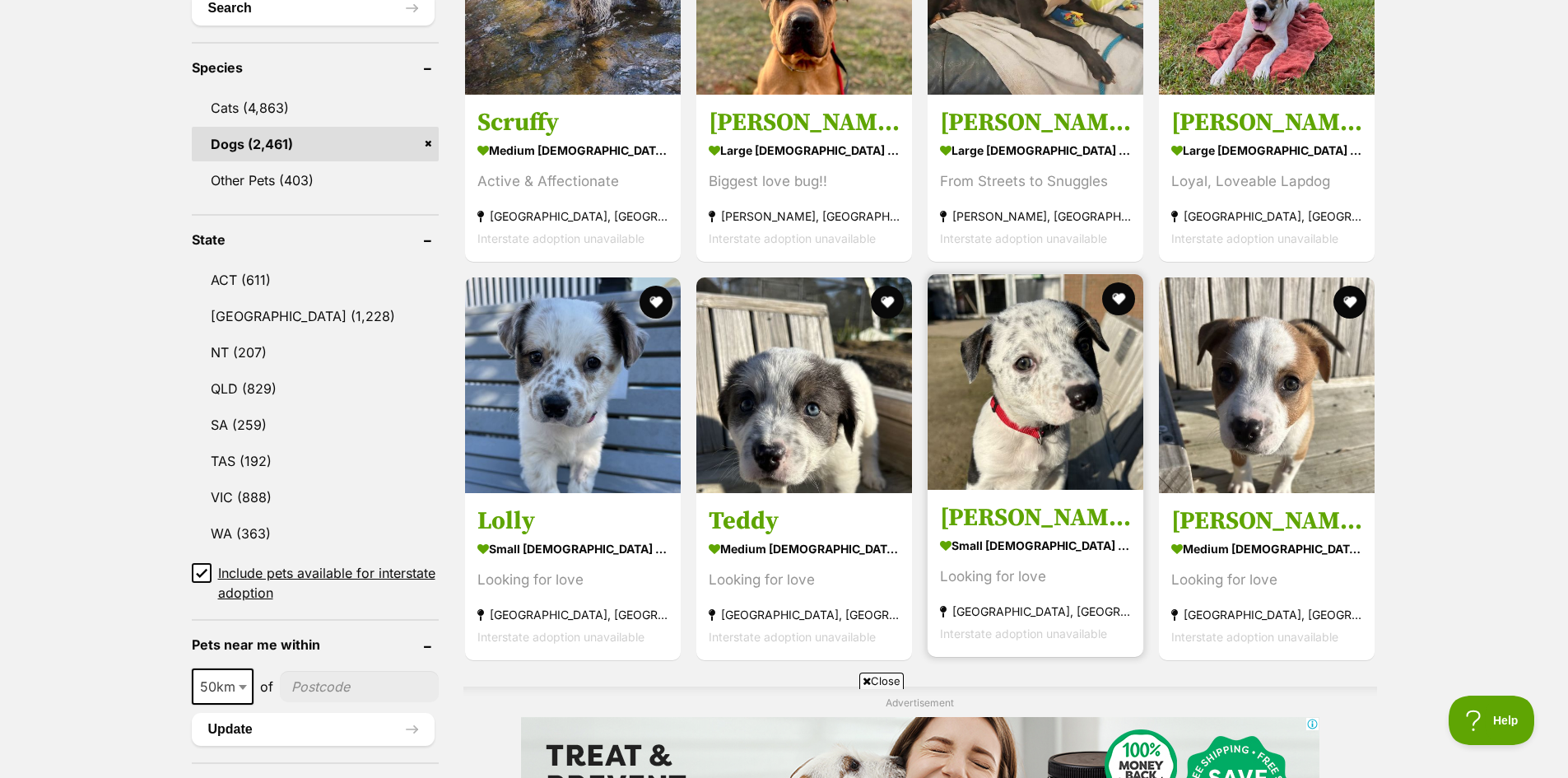
click at [989, 410] on img at bounding box center [1036, 382] width 216 height 216
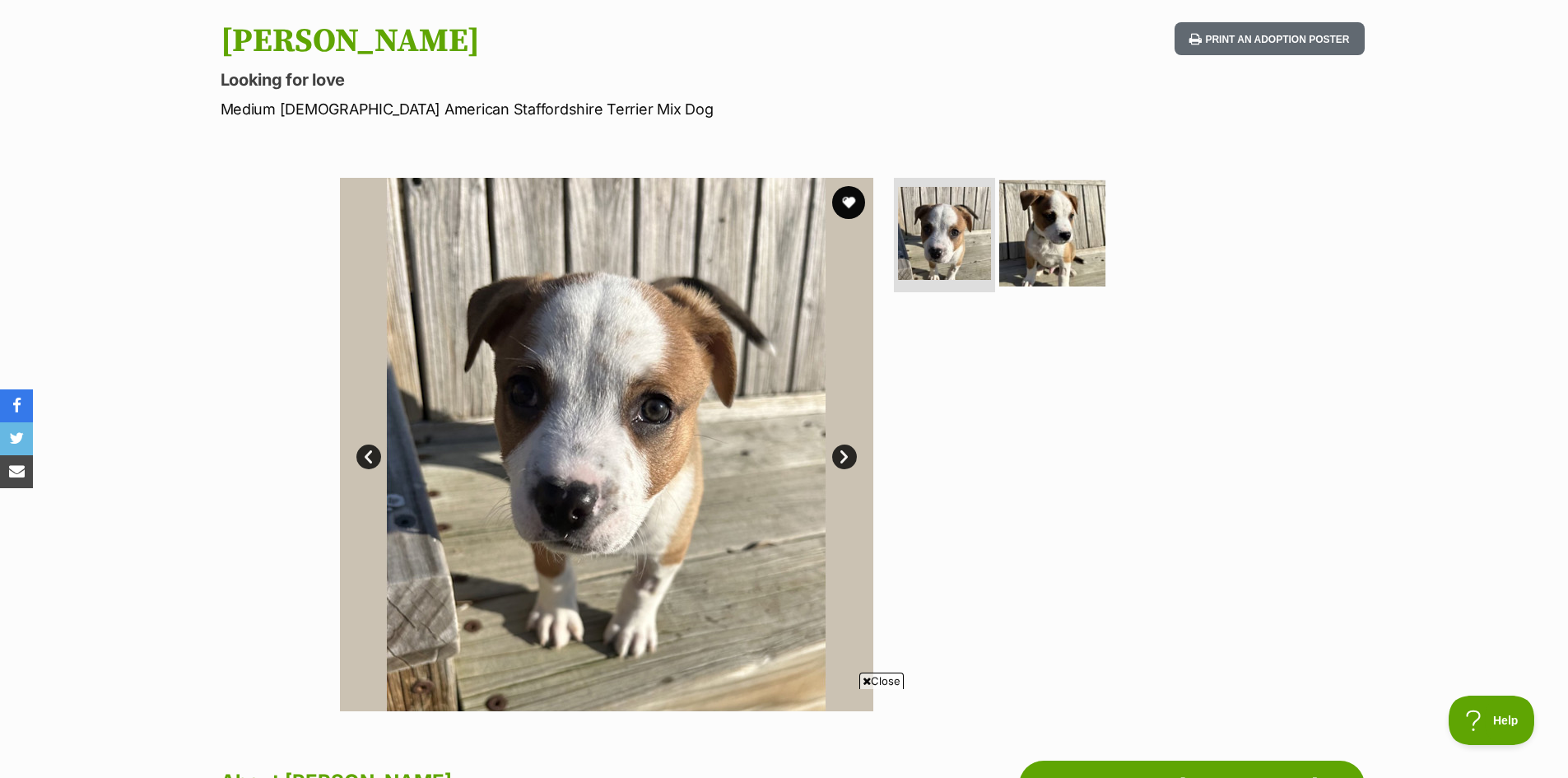
click at [1021, 247] on img at bounding box center [1052, 232] width 106 height 106
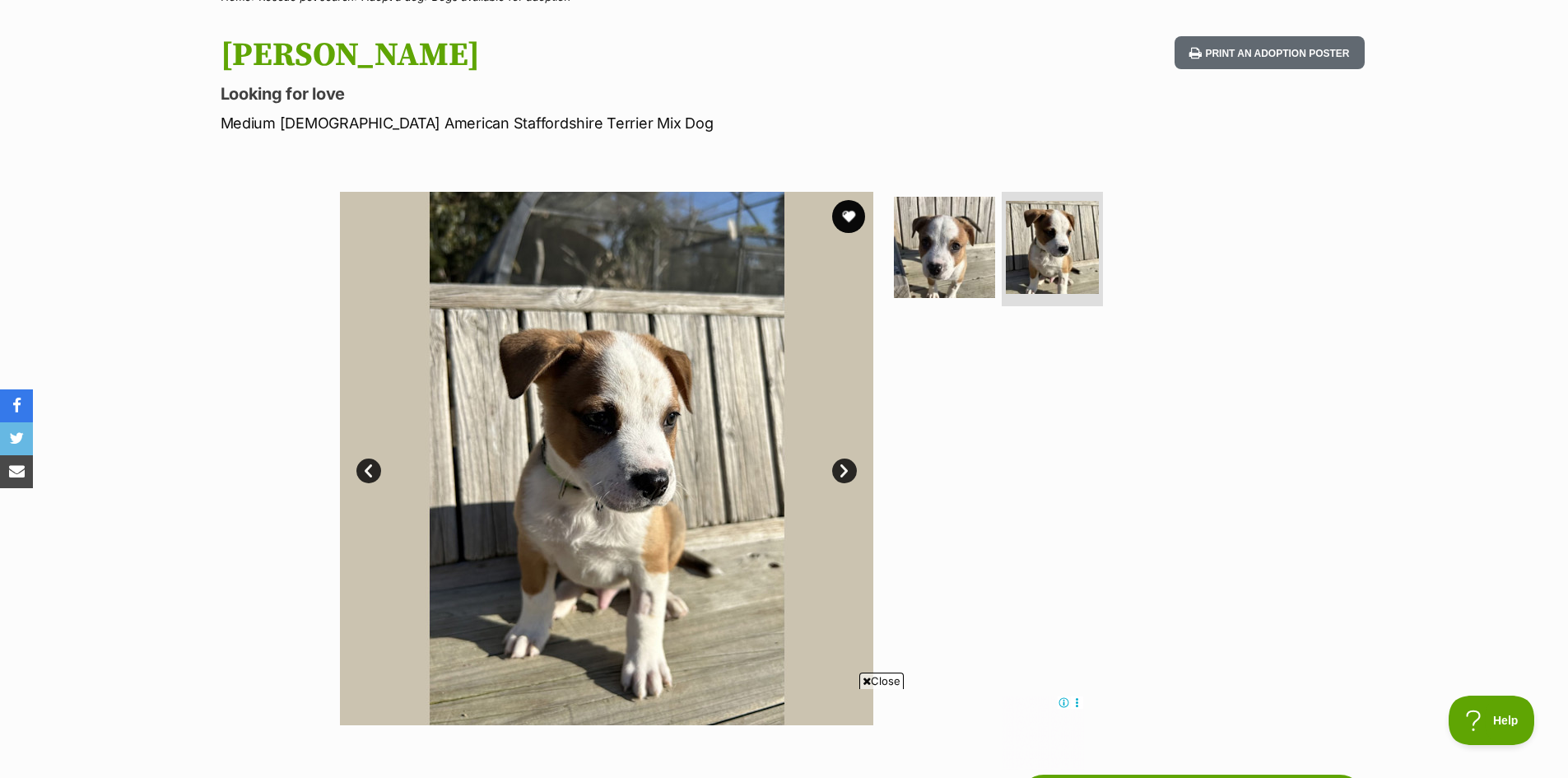
scroll to position [164, 0]
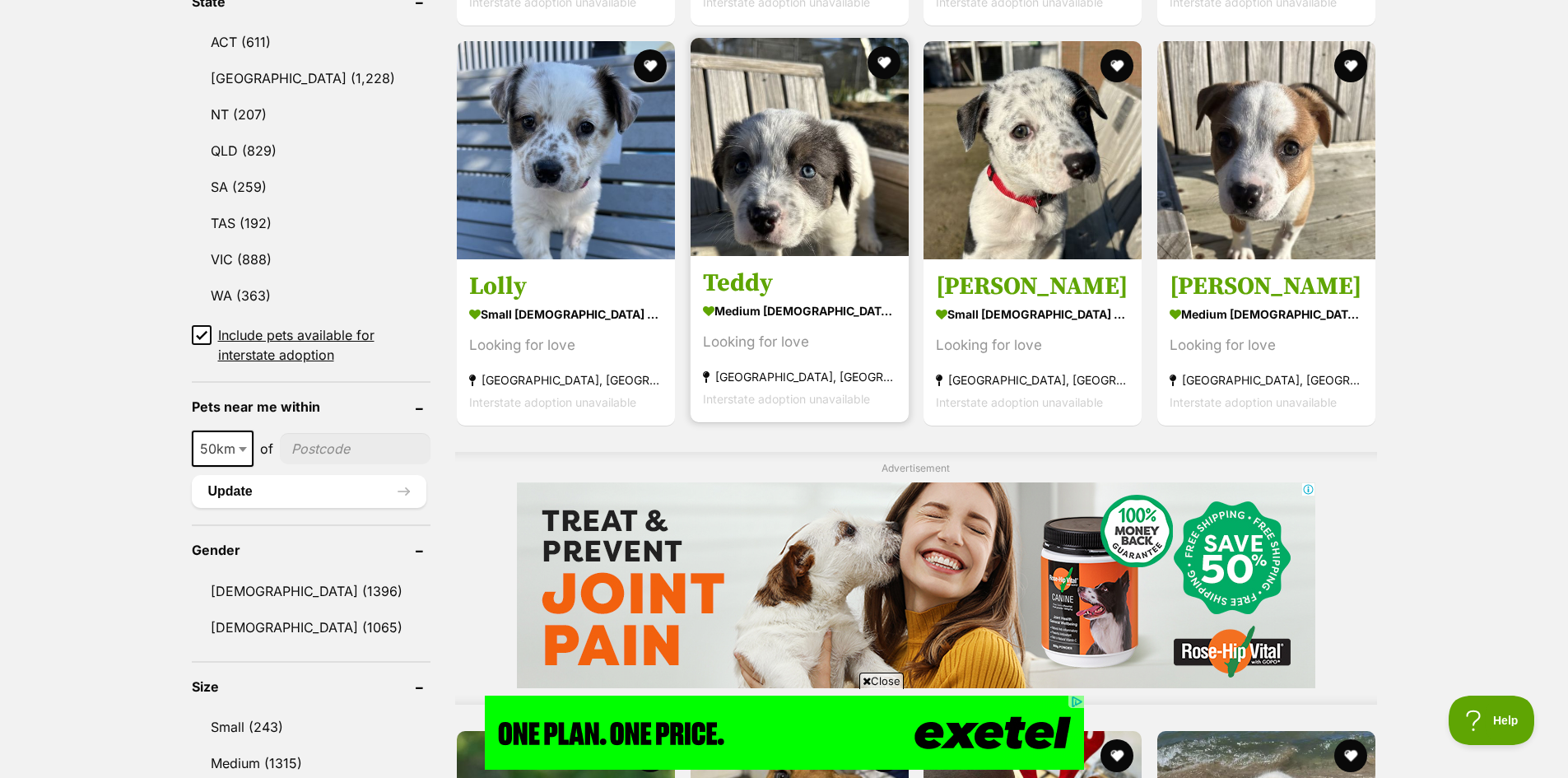
click at [795, 241] on img at bounding box center [800, 146] width 218 height 218
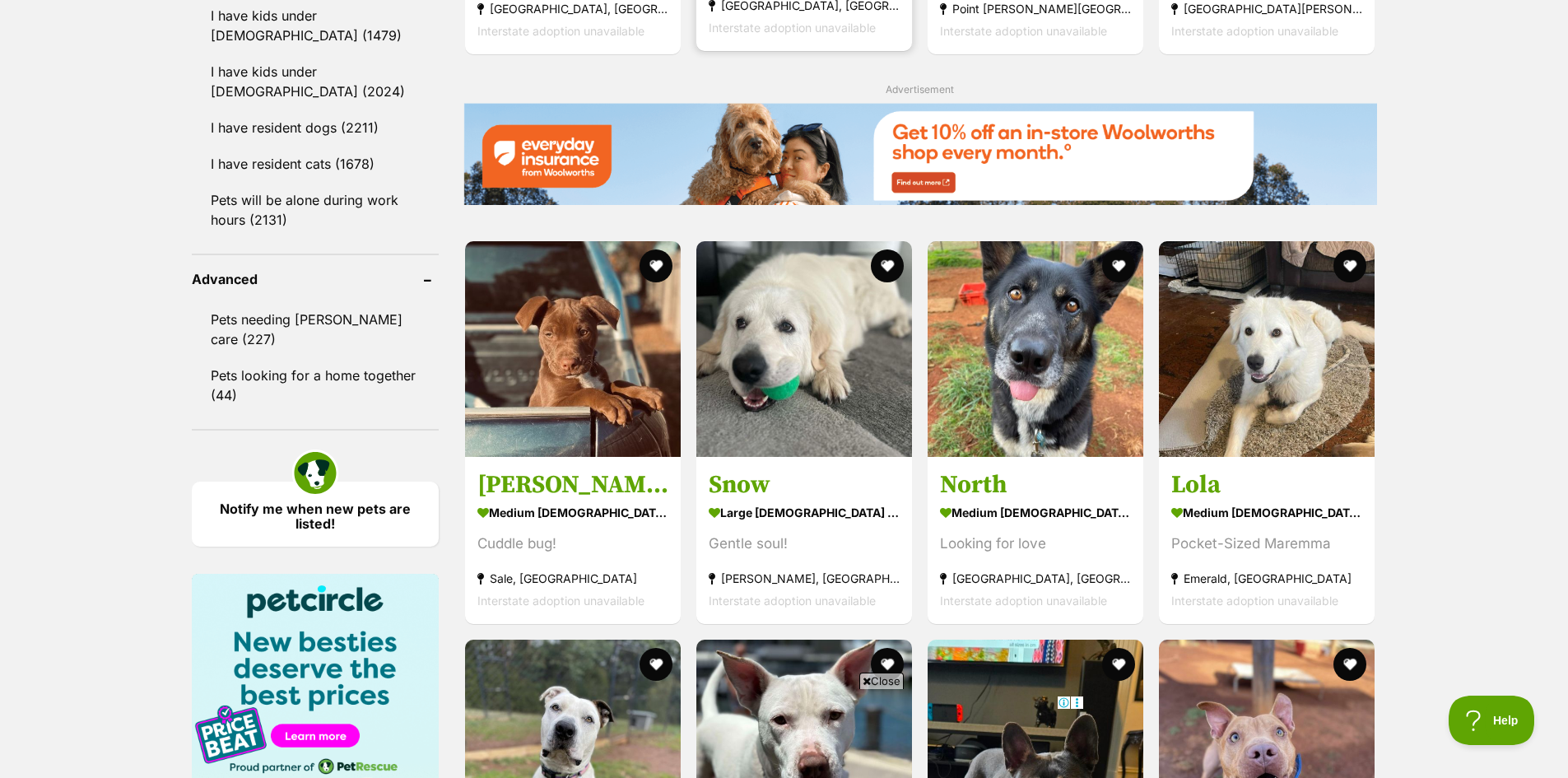
scroll to position [1966, 0]
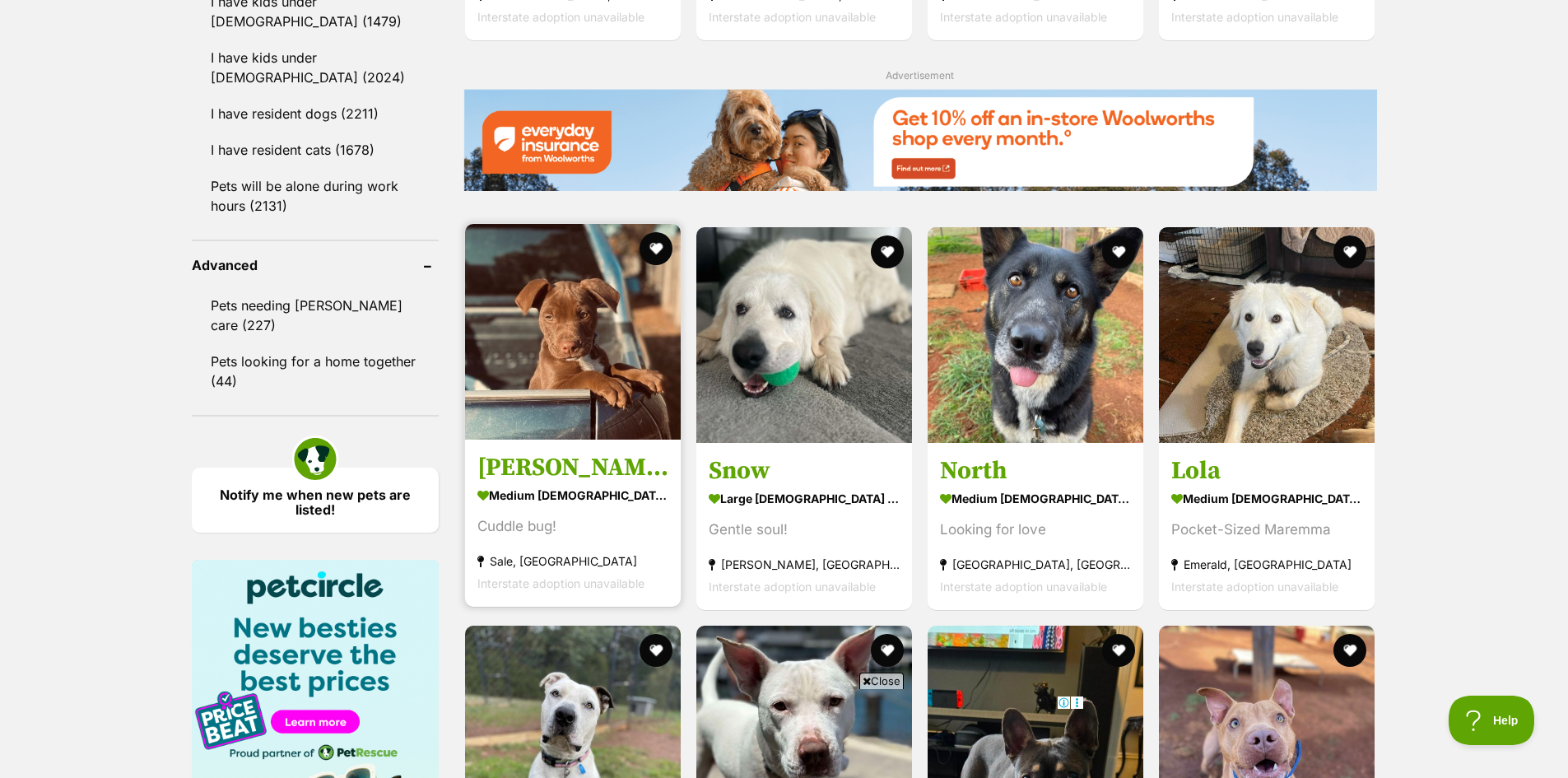
click at [519, 353] on img at bounding box center [573, 332] width 216 height 216
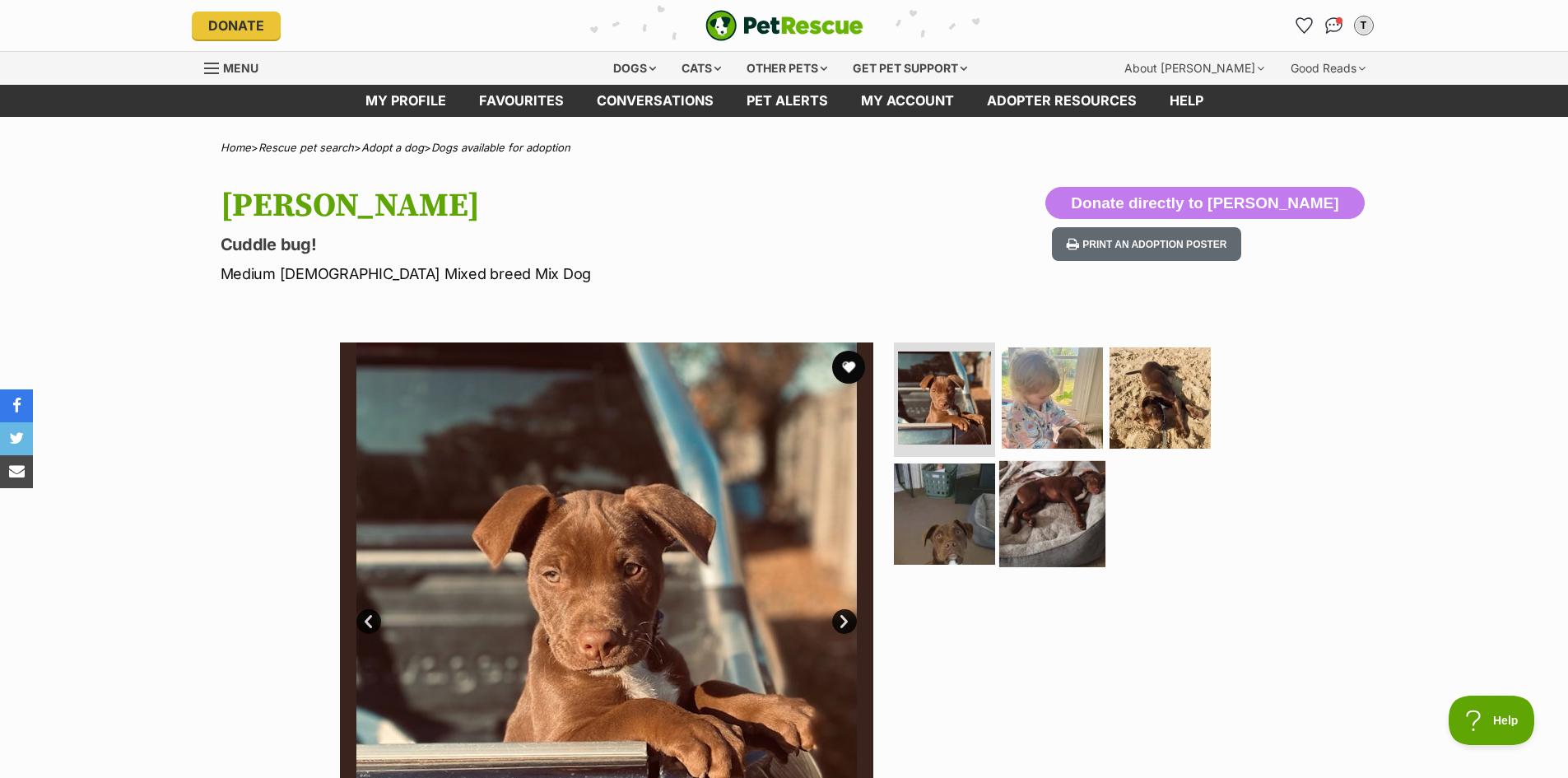
click at [1055, 526] on img at bounding box center [1052, 514] width 106 height 106
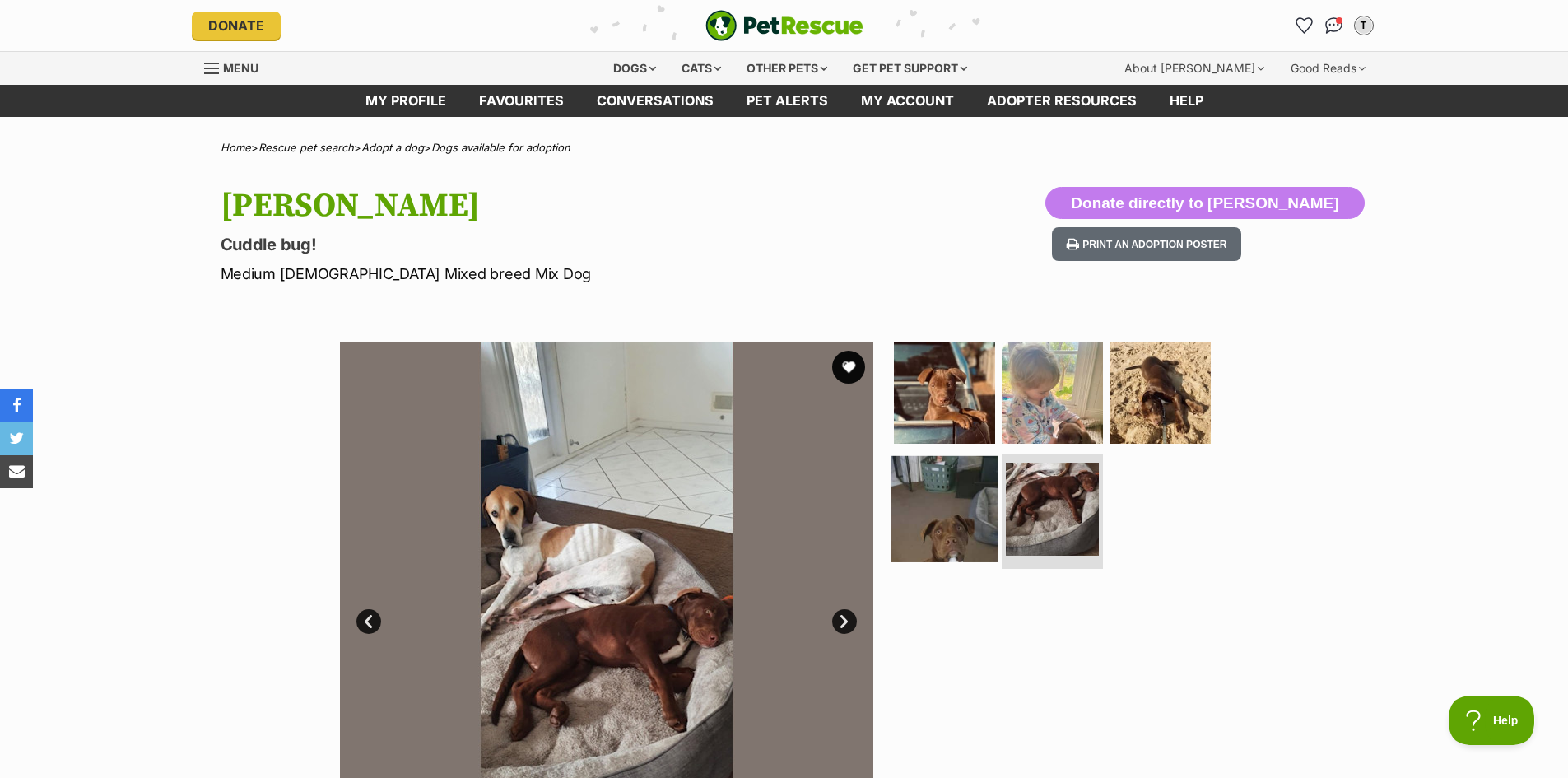
click at [948, 474] on img at bounding box center [944, 509] width 106 height 106
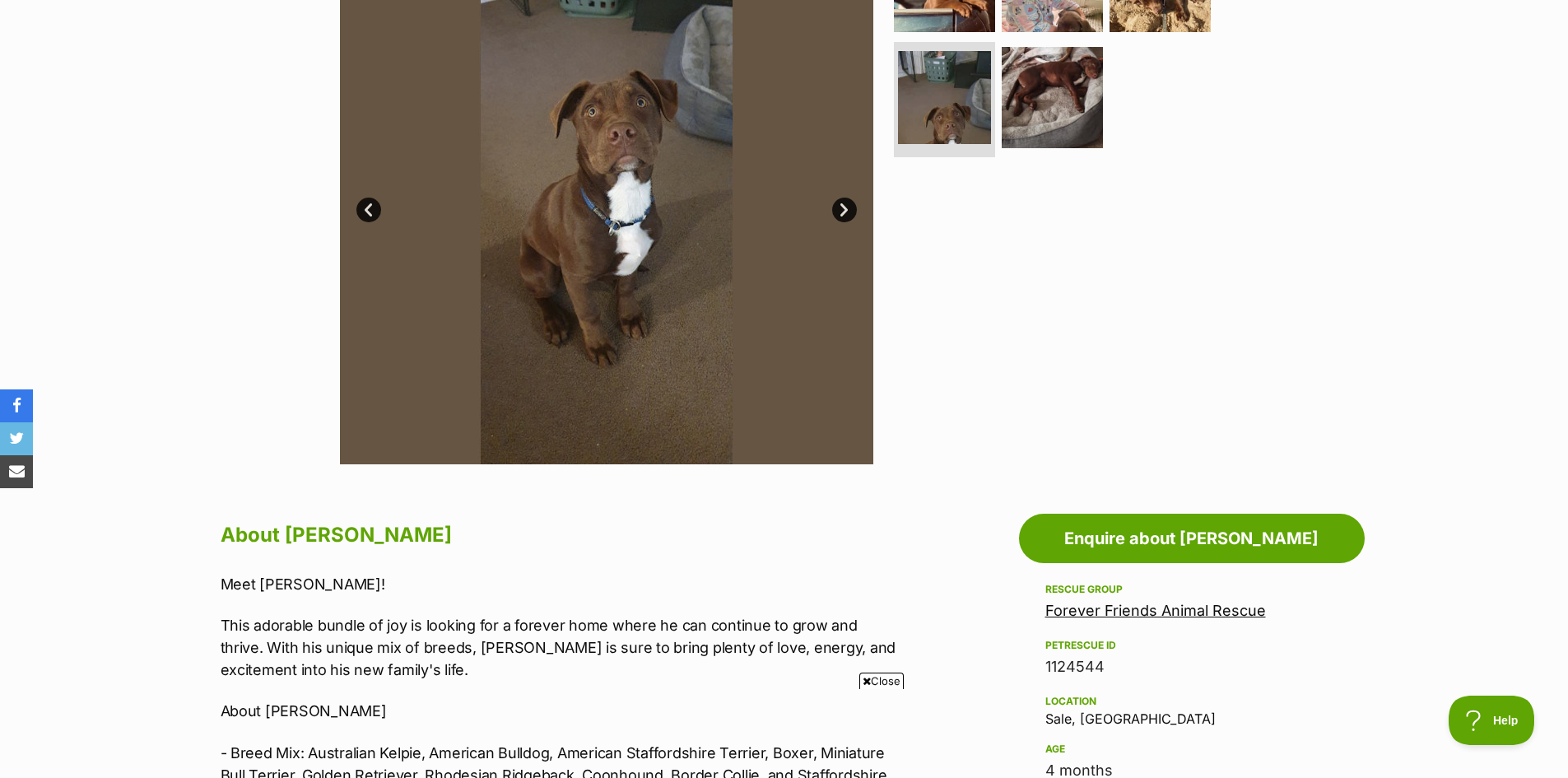
scroll to position [82, 0]
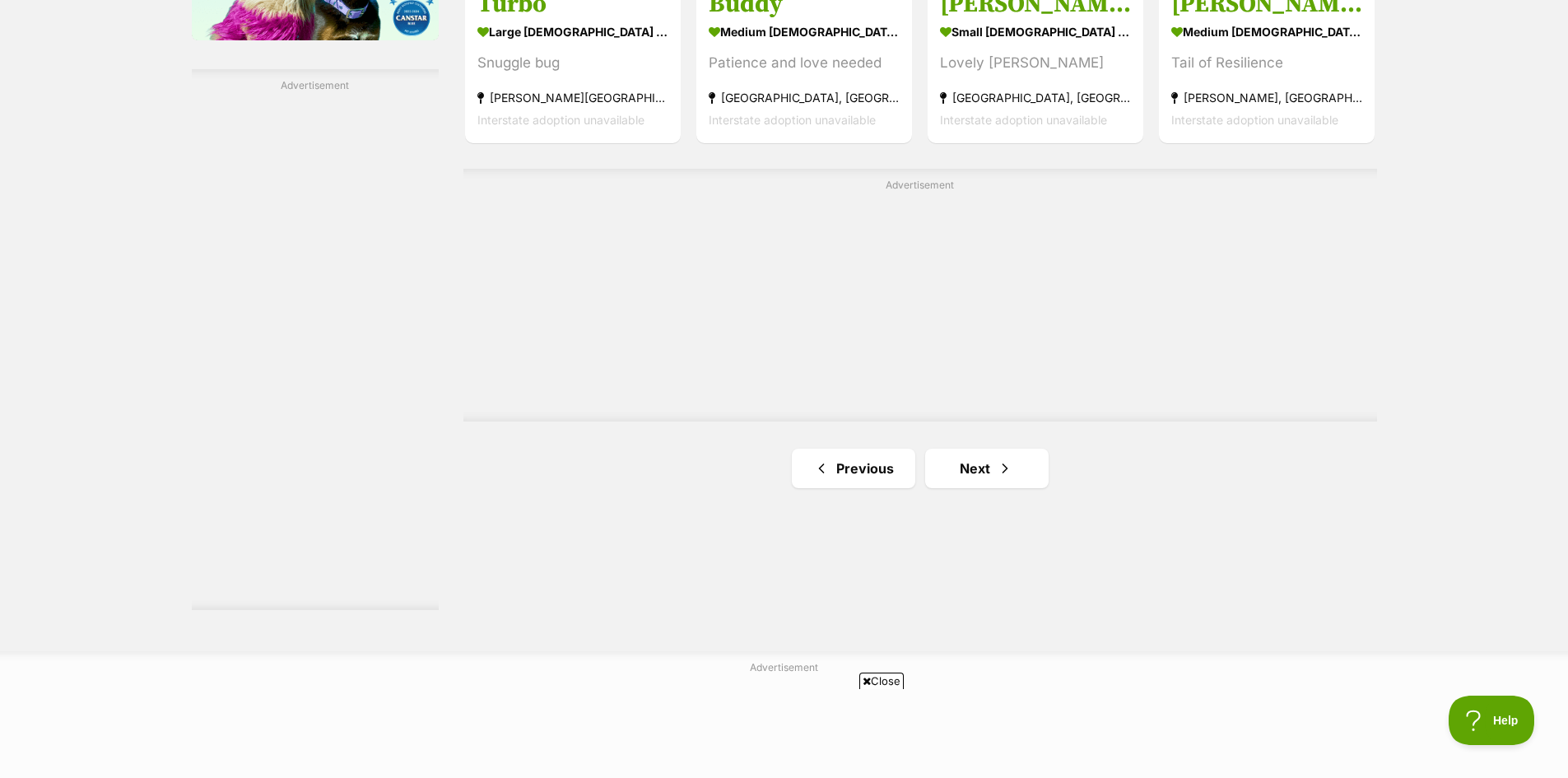
scroll to position [2945, 0]
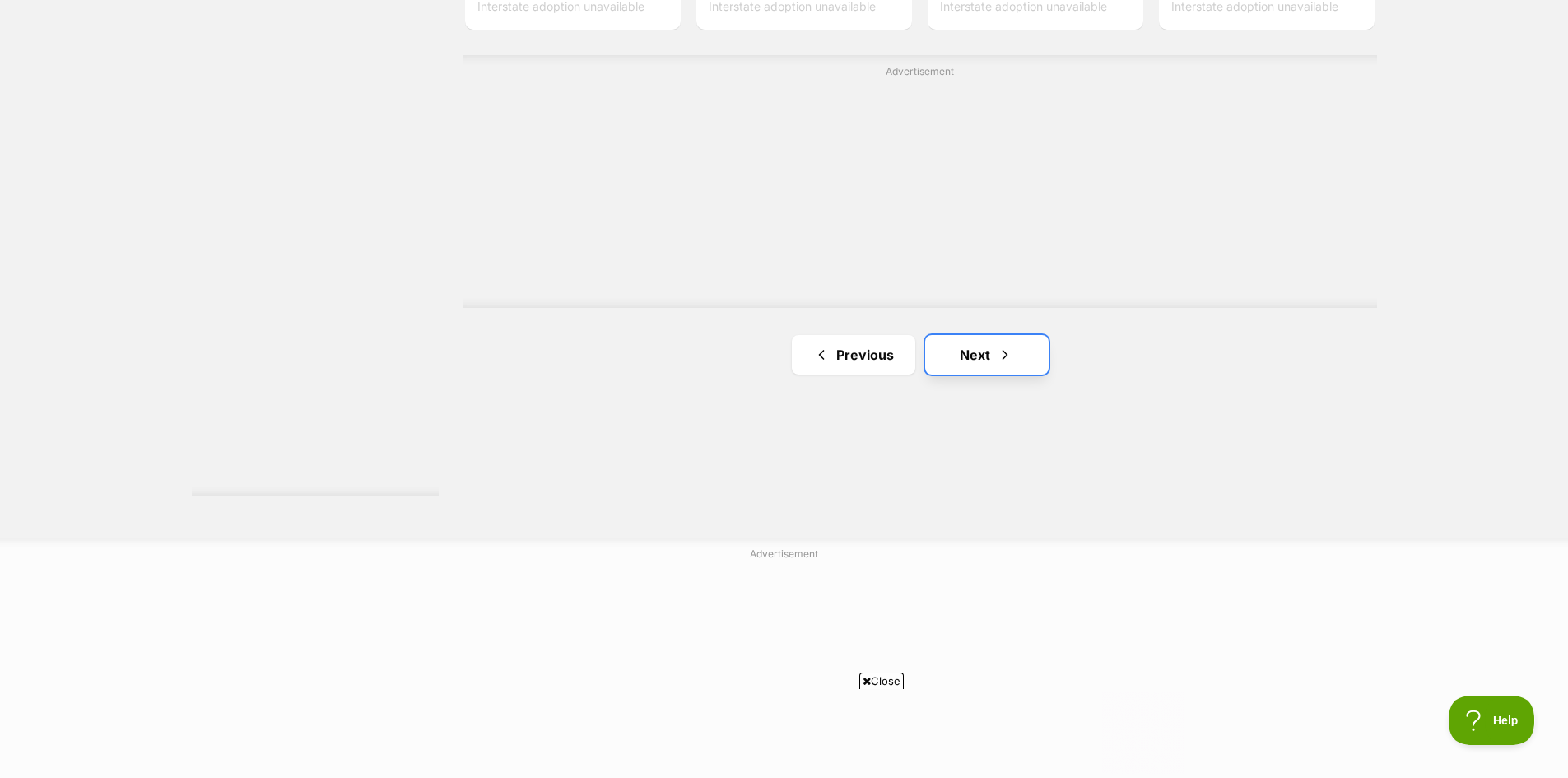
click at [967, 361] on link "Next" at bounding box center [987, 354] width 123 height 39
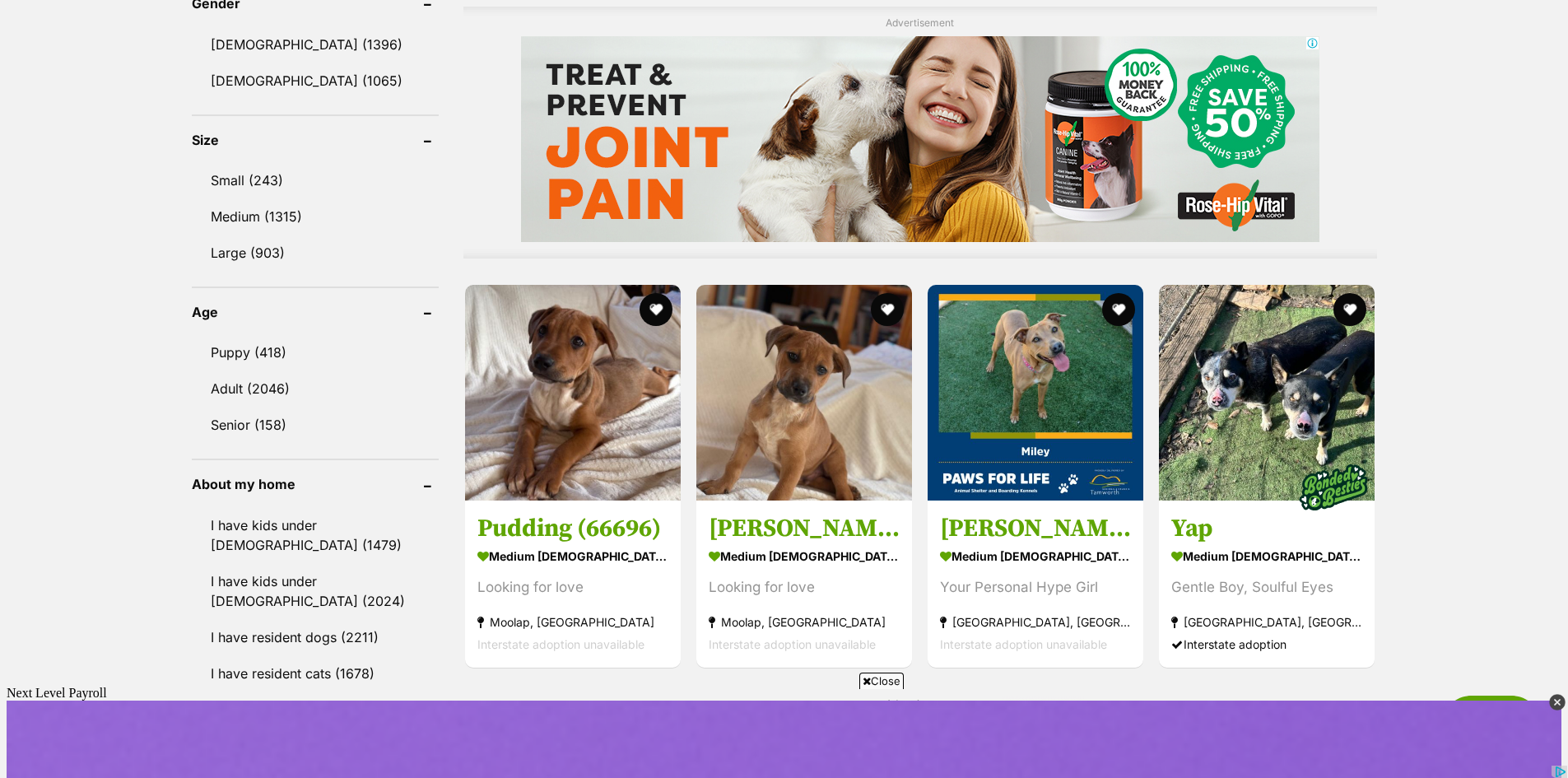
scroll to position [1481, 0]
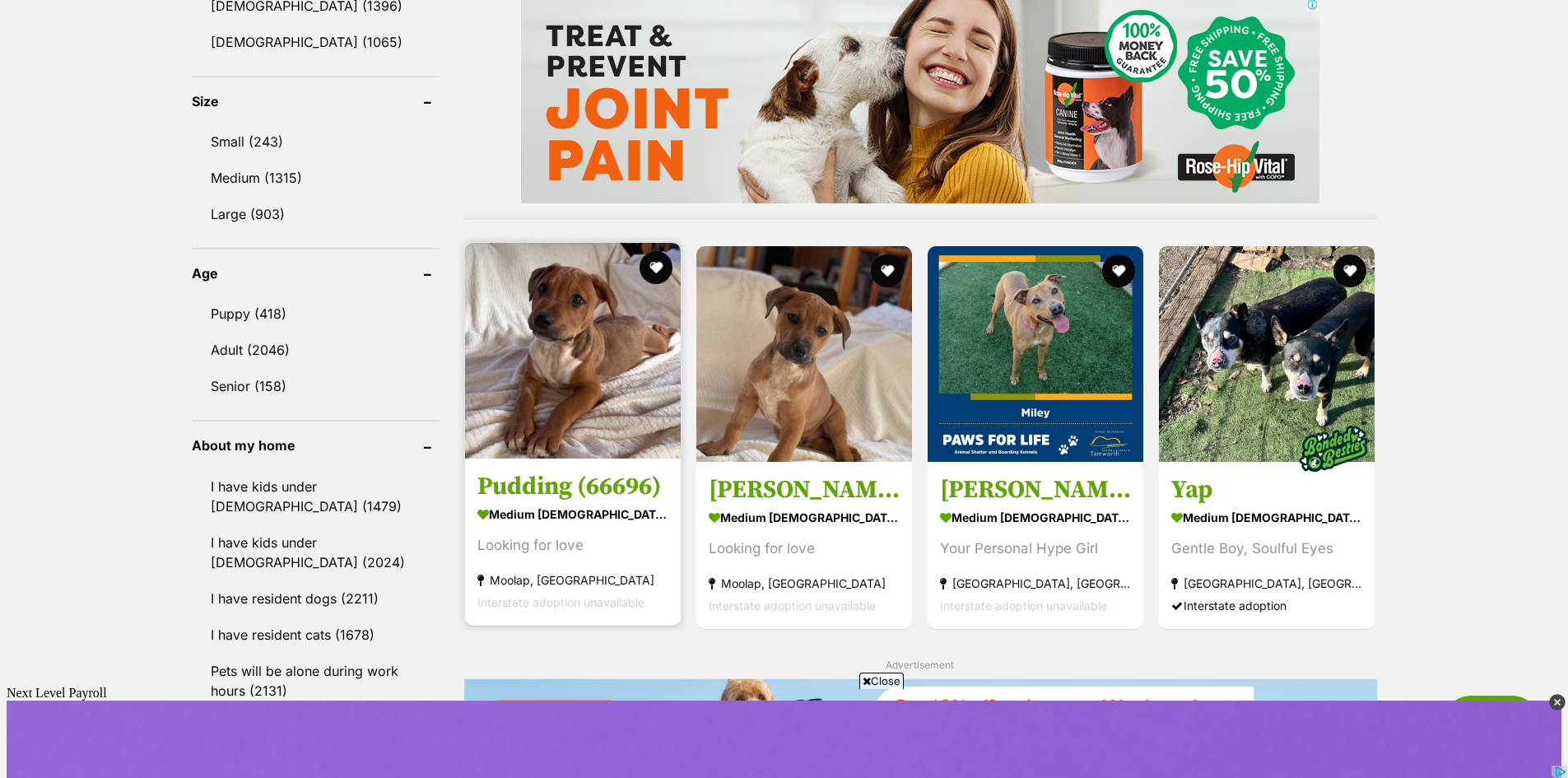
click at [611, 316] on img at bounding box center [573, 351] width 216 height 216
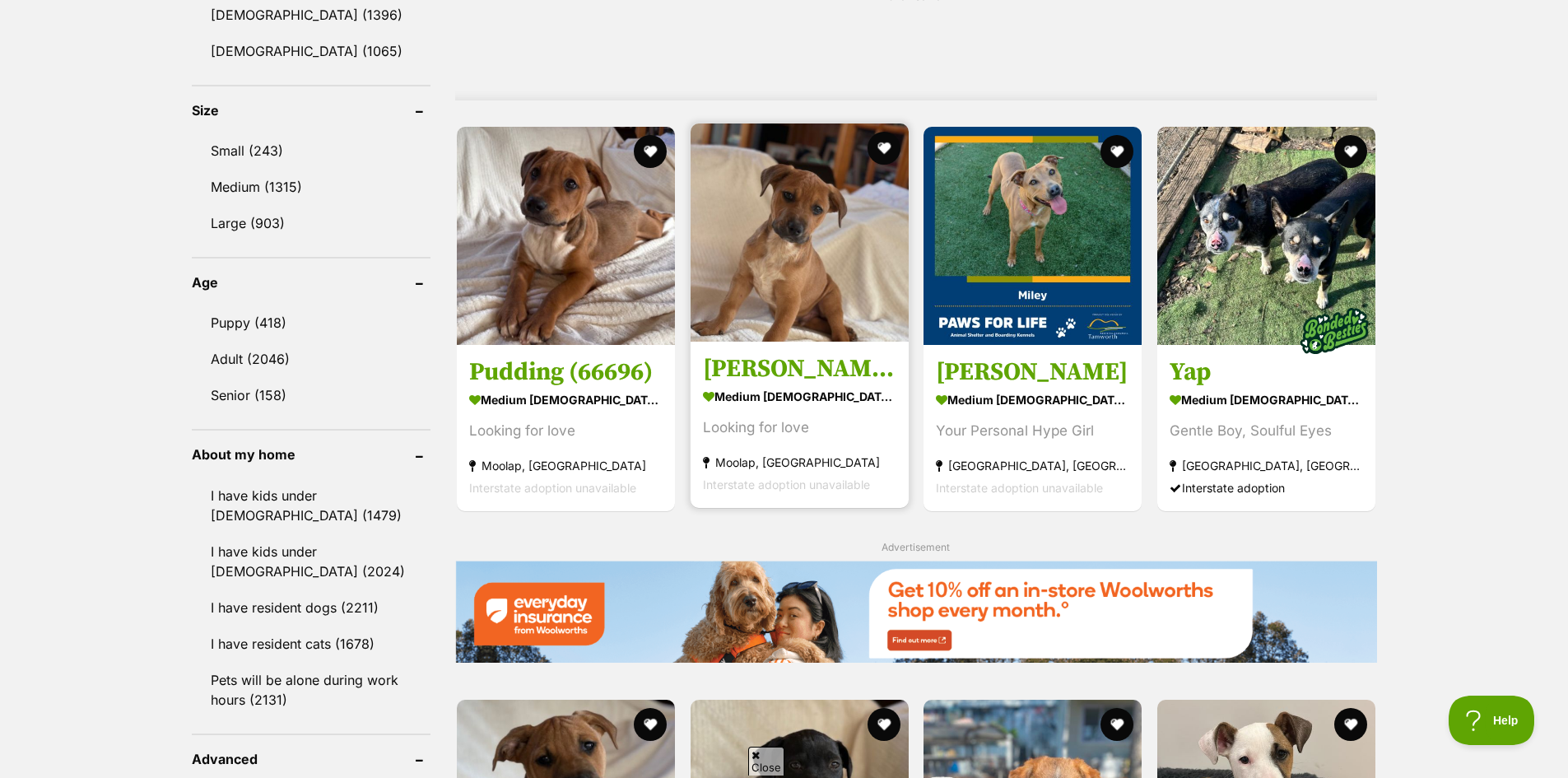
click at [787, 403] on strong "medium male Dog" at bounding box center [800, 396] width 194 height 24
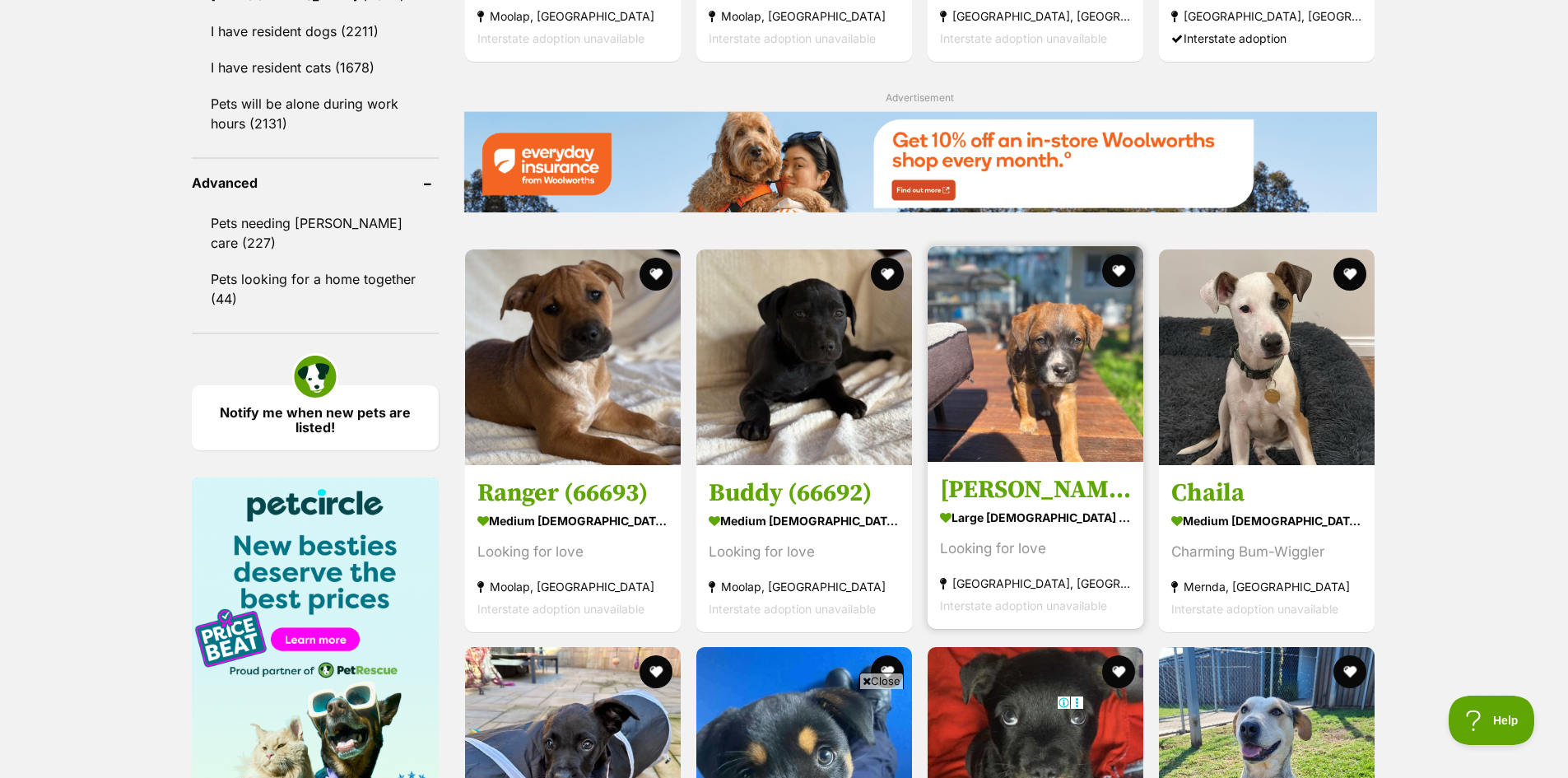
click at [1049, 416] on img at bounding box center [1036, 354] width 216 height 216
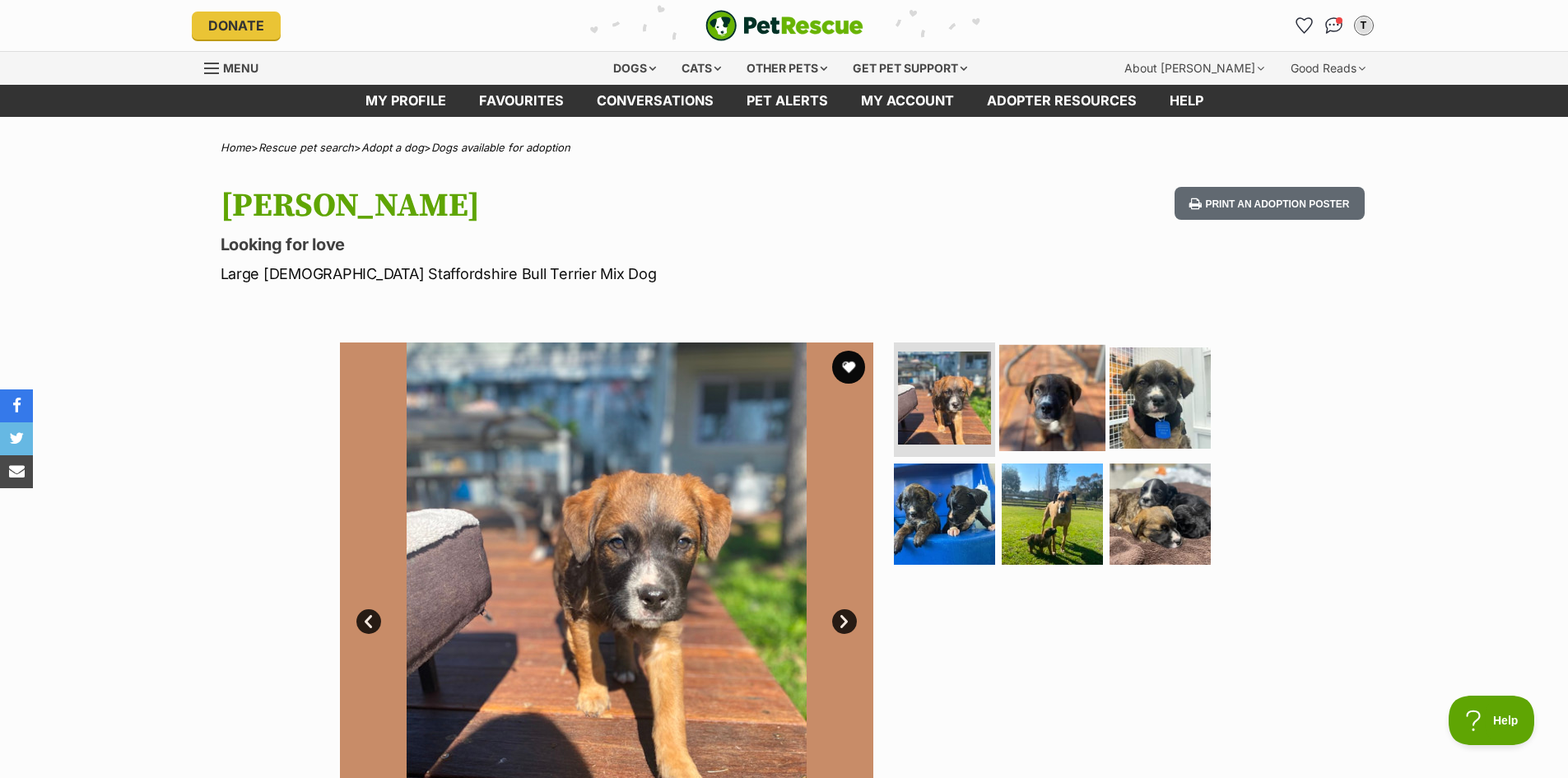
click at [1045, 409] on img at bounding box center [1052, 397] width 106 height 106
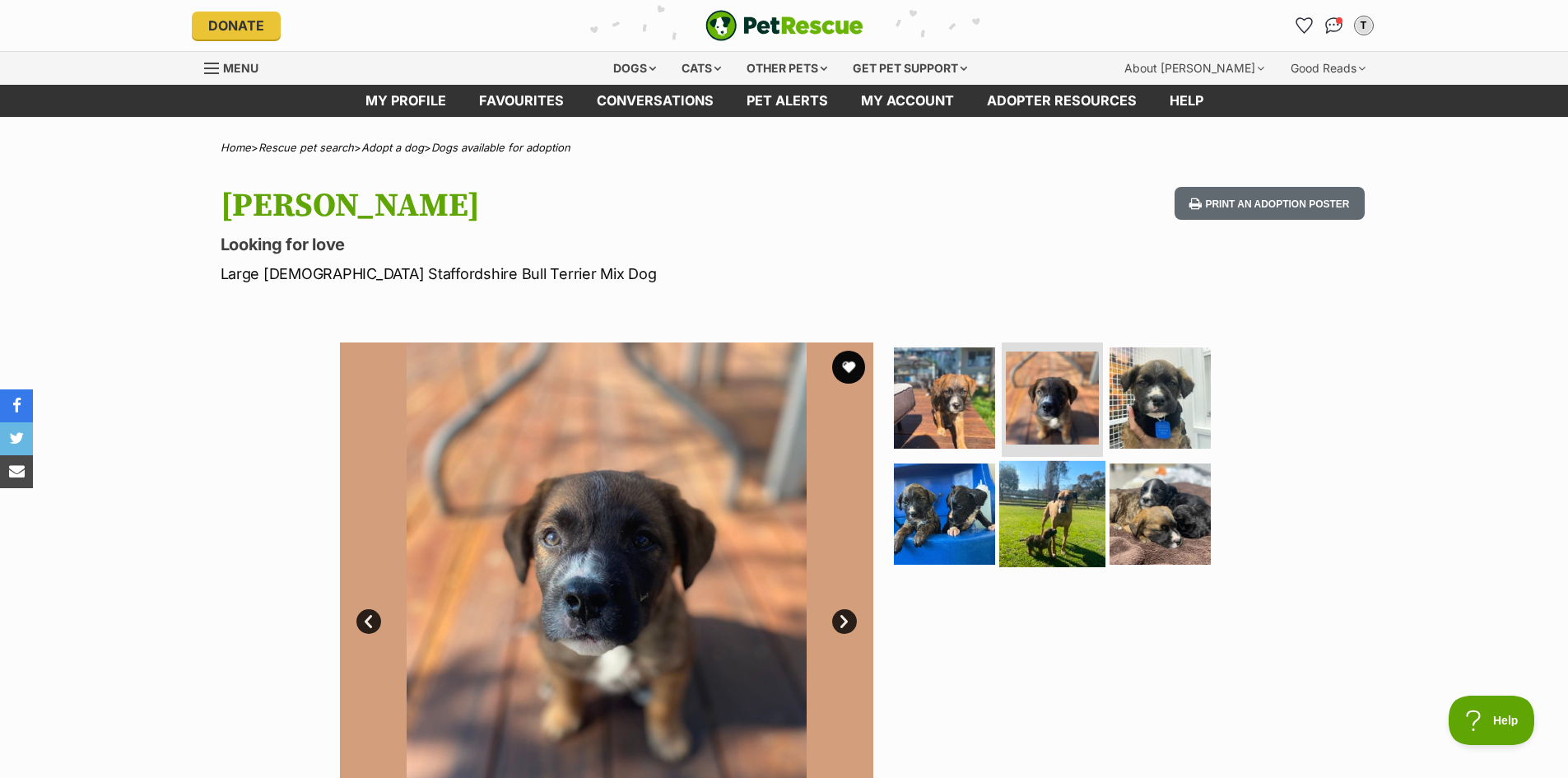
click at [1052, 492] on img at bounding box center [1052, 514] width 106 height 106
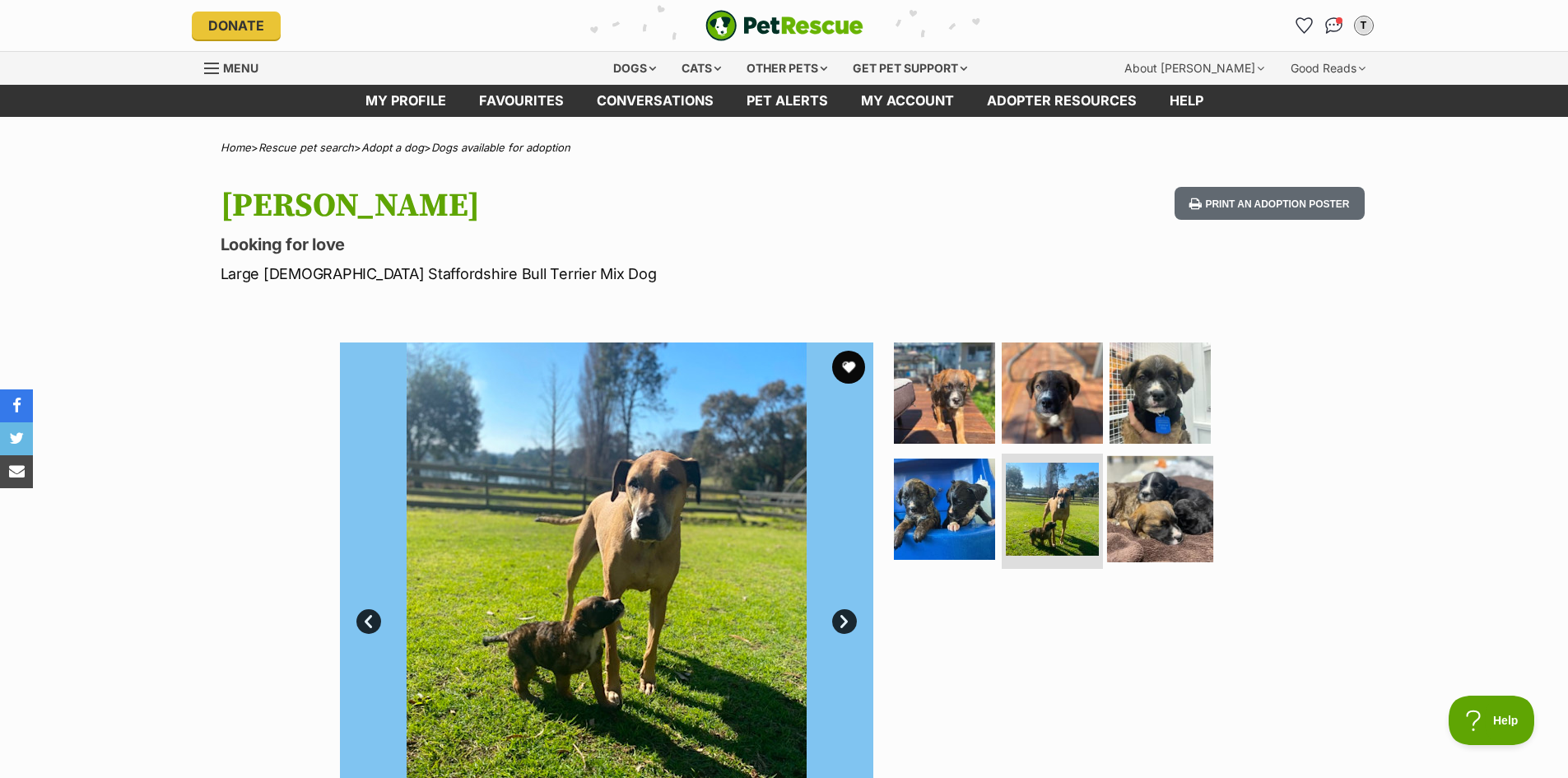
click at [1152, 504] on img at bounding box center [1160, 509] width 106 height 106
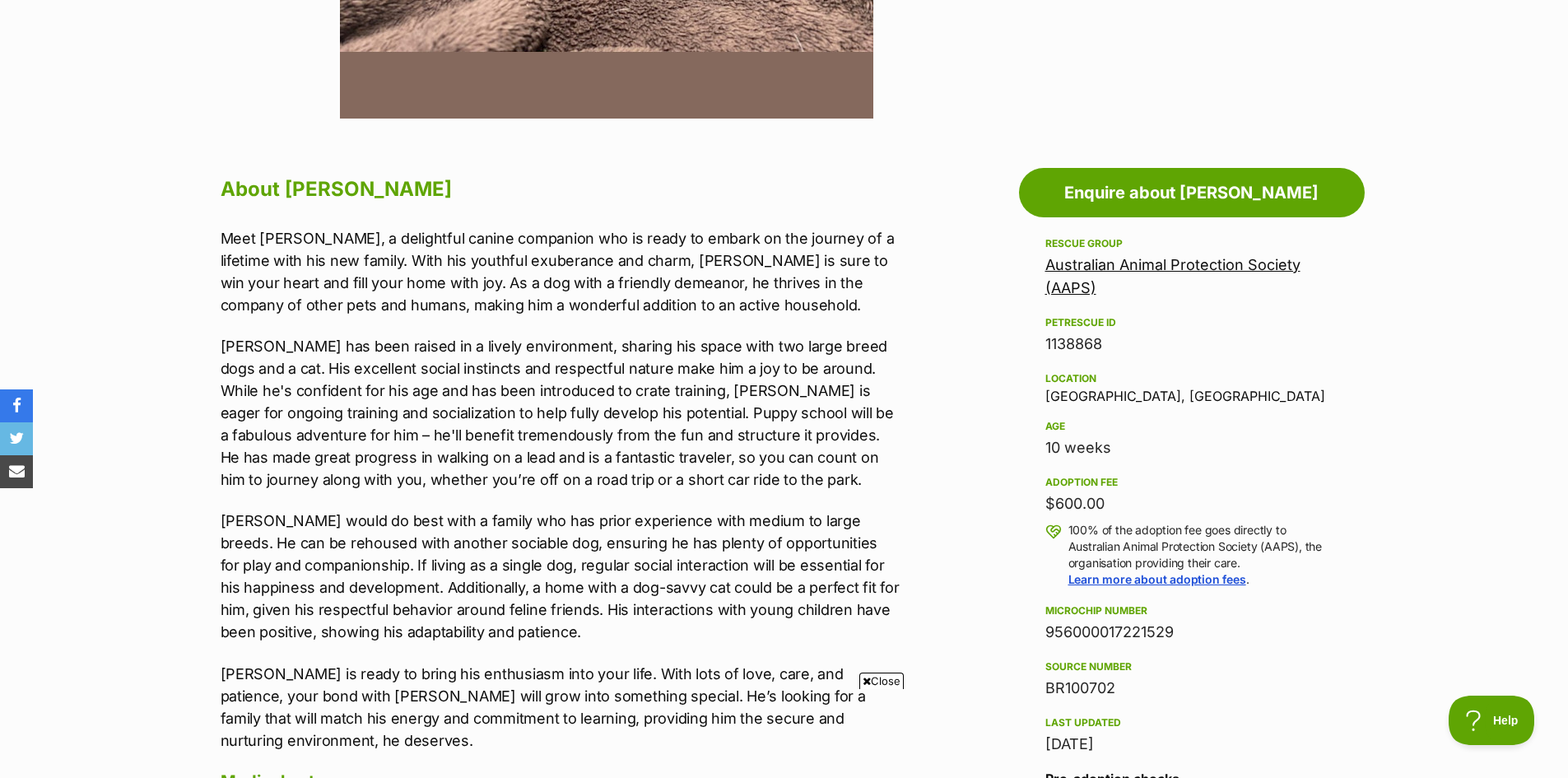
scroll to position [988, 0]
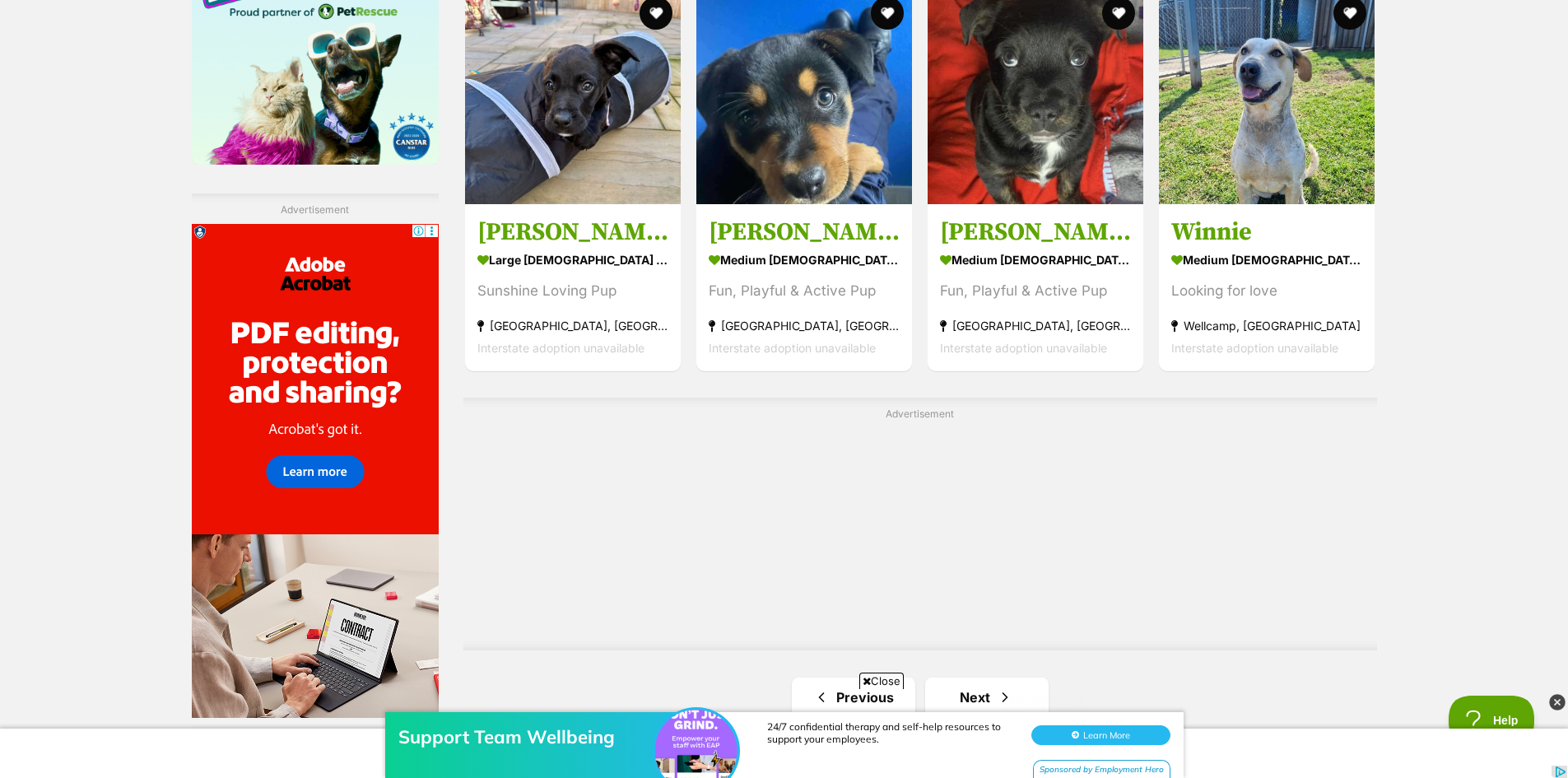
click at [964, 691] on div "Support Team Wellbeing 24/7 confidential therapy and self-help resources to sup…" at bounding box center [784, 728] width 1568 height 99
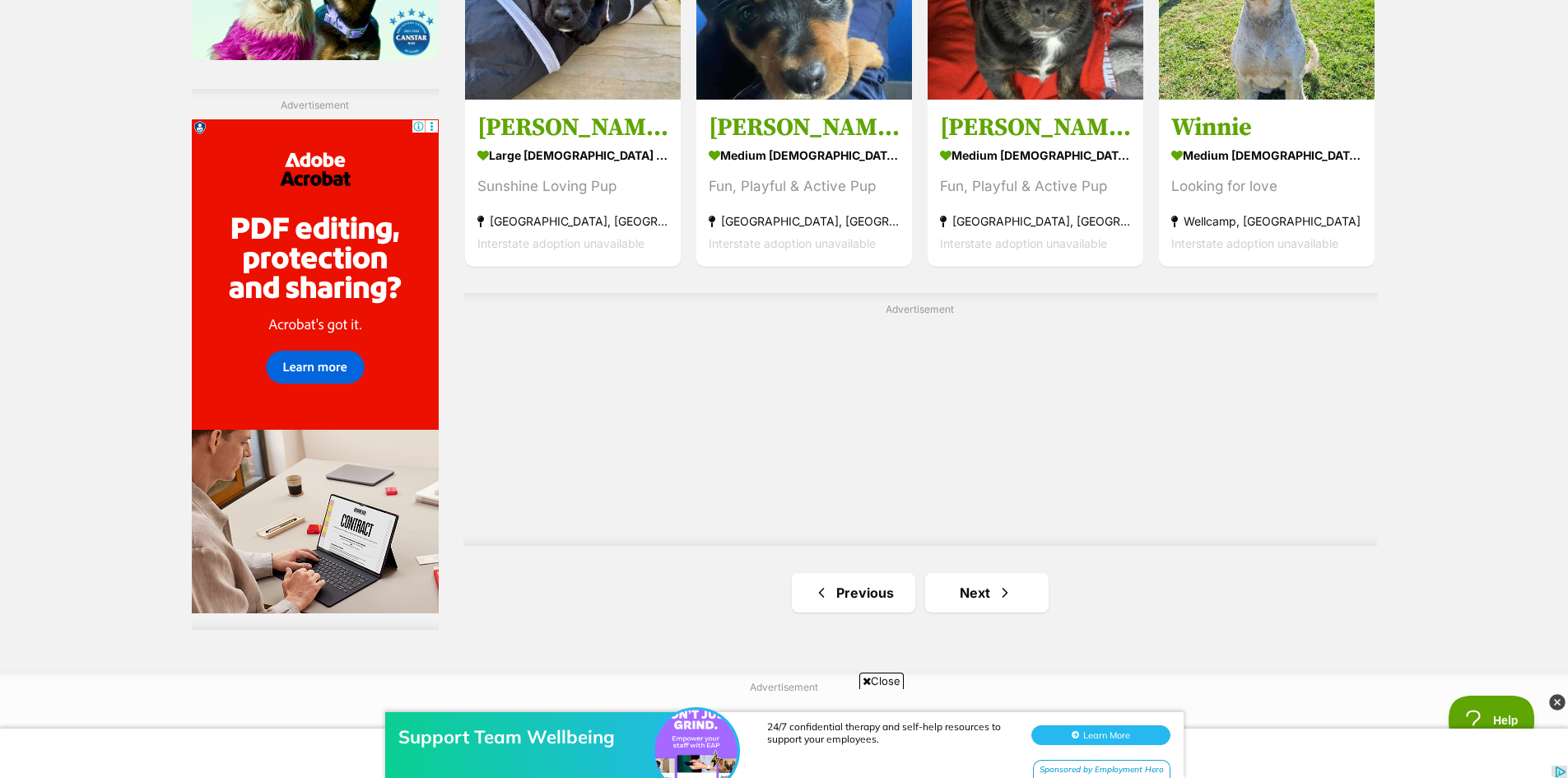
scroll to position [2954, 0]
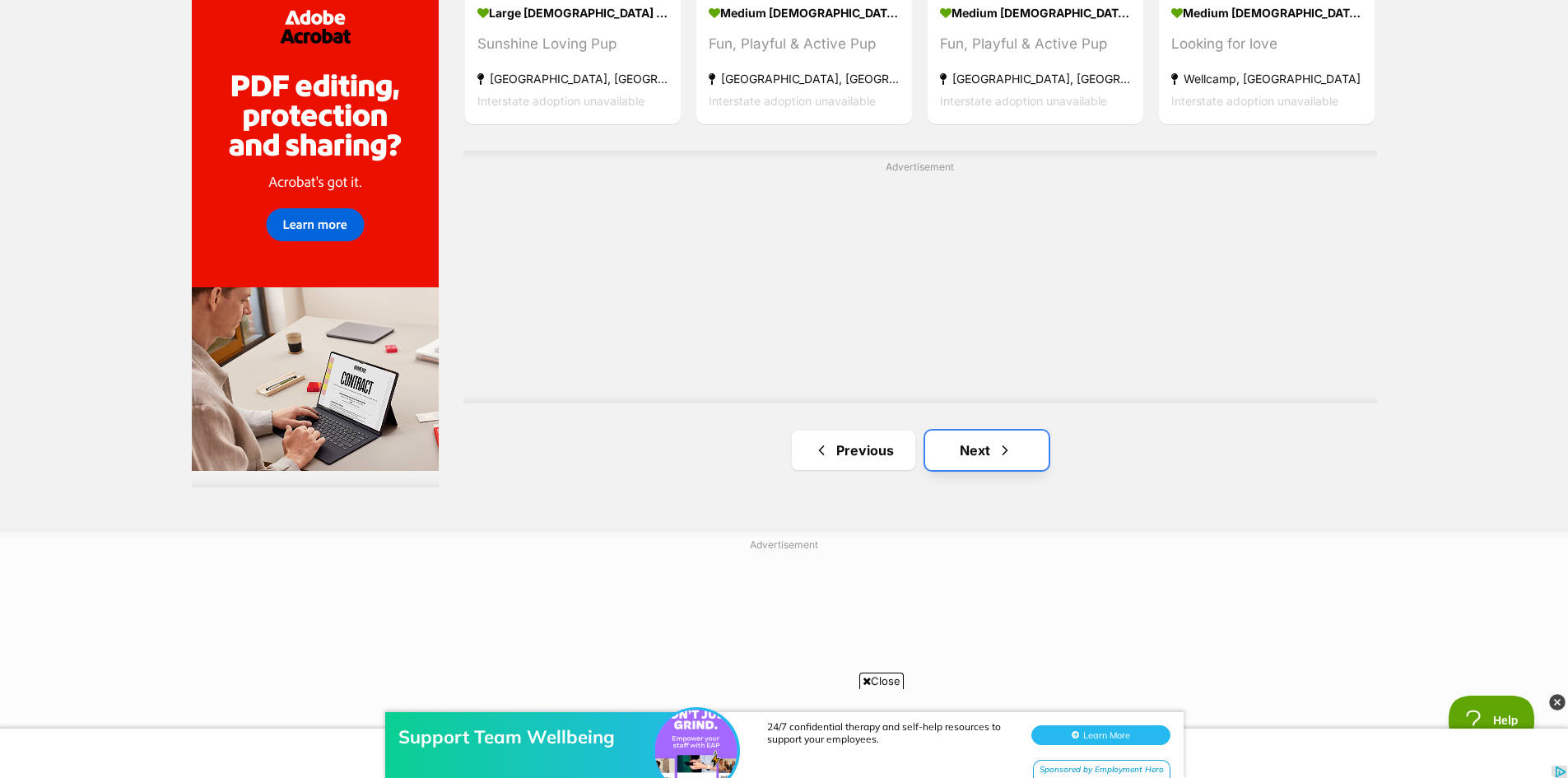
click at [990, 450] on link "Next" at bounding box center [987, 450] width 123 height 39
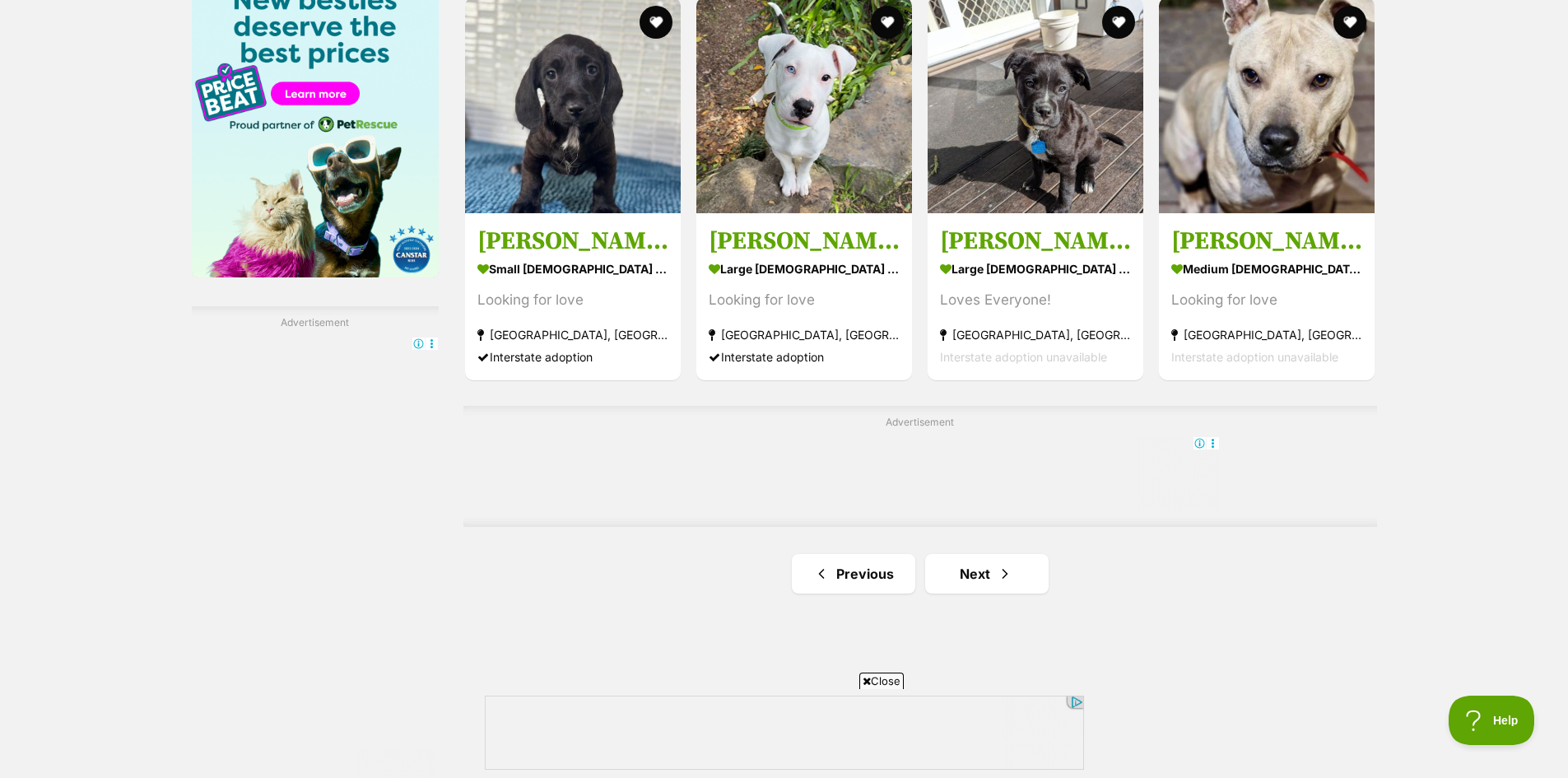
scroll to position [2634, 0]
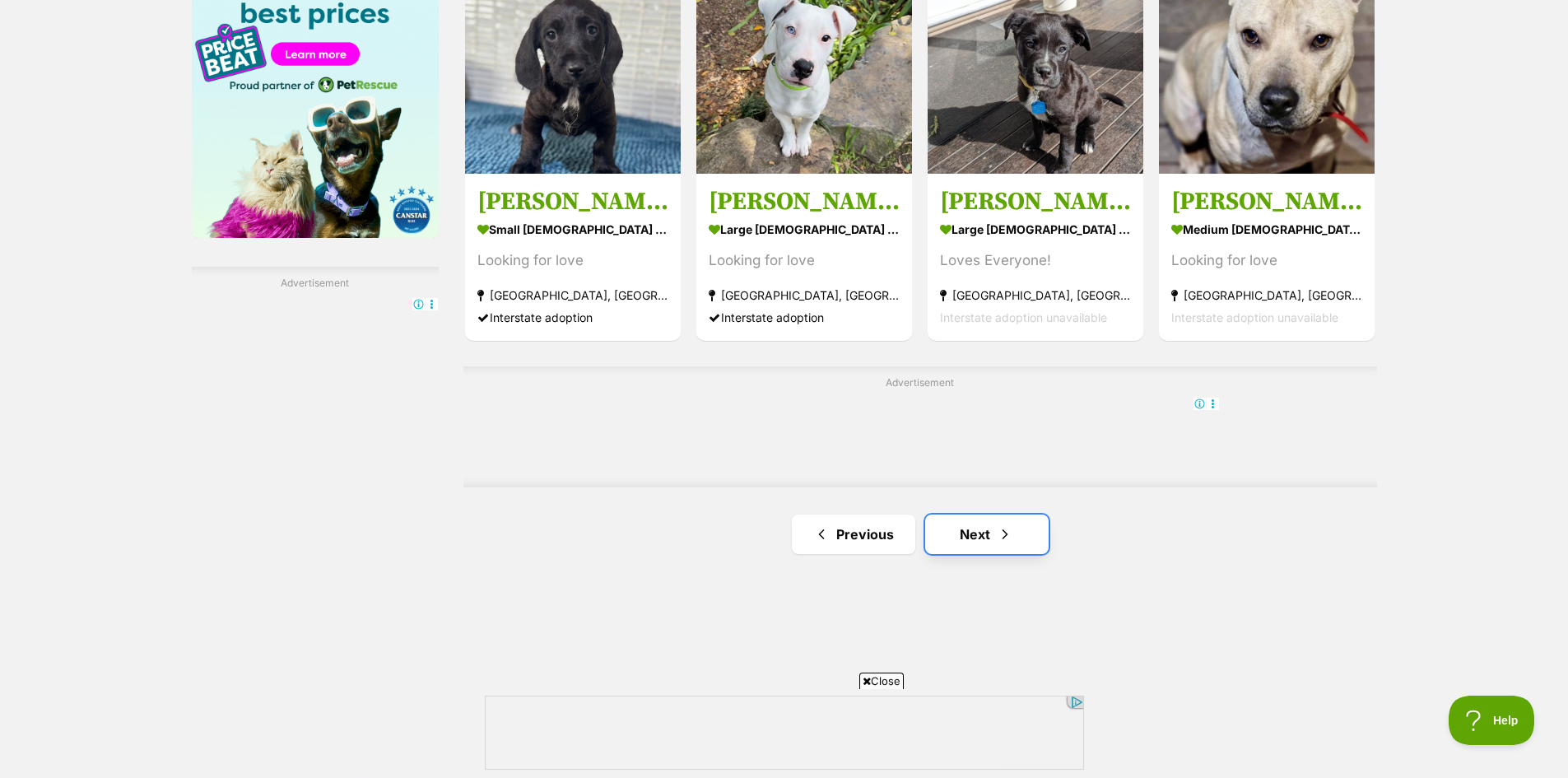
click at [989, 527] on link "Next" at bounding box center [987, 534] width 123 height 39
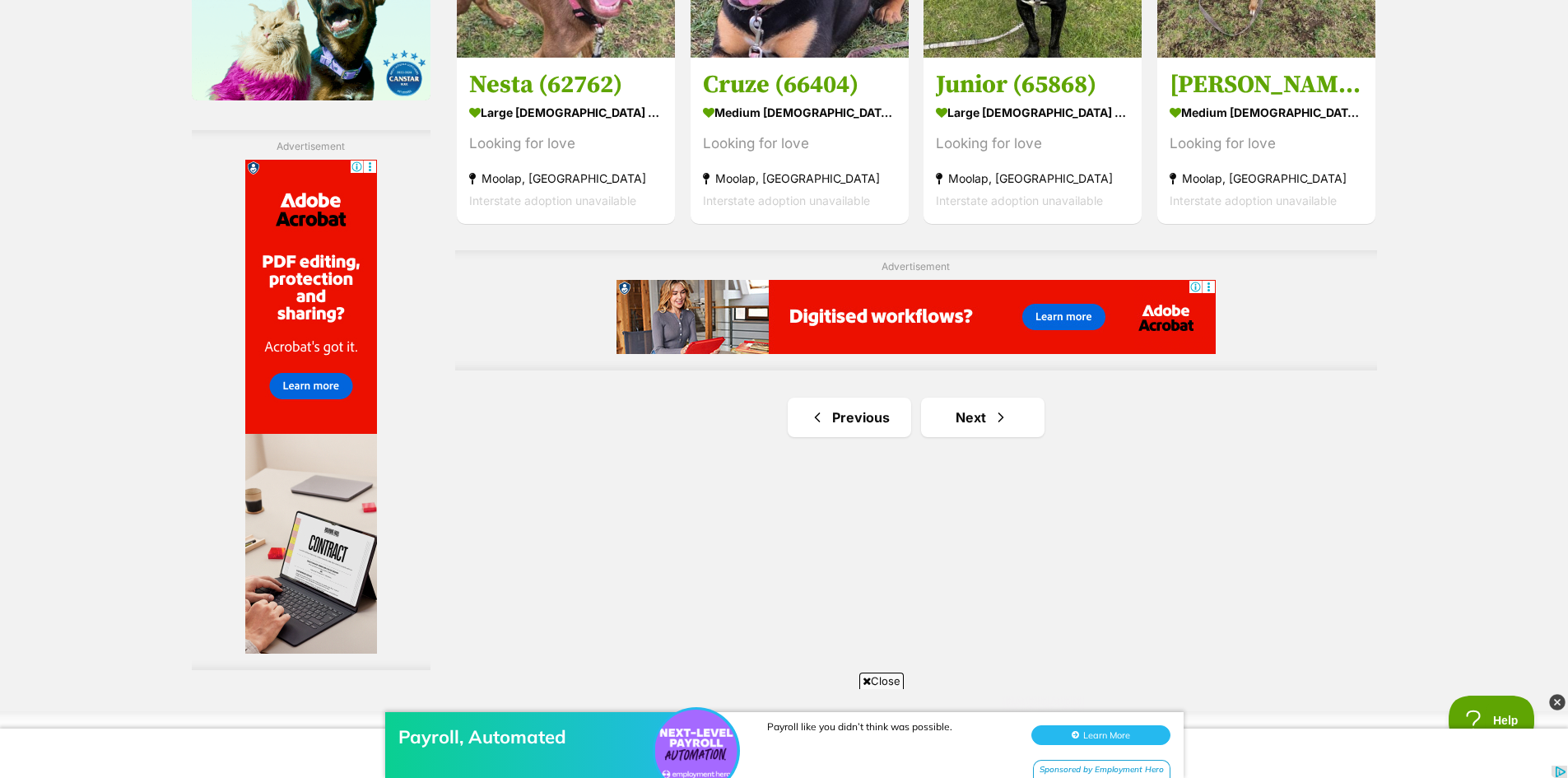
scroll to position [2798, 0]
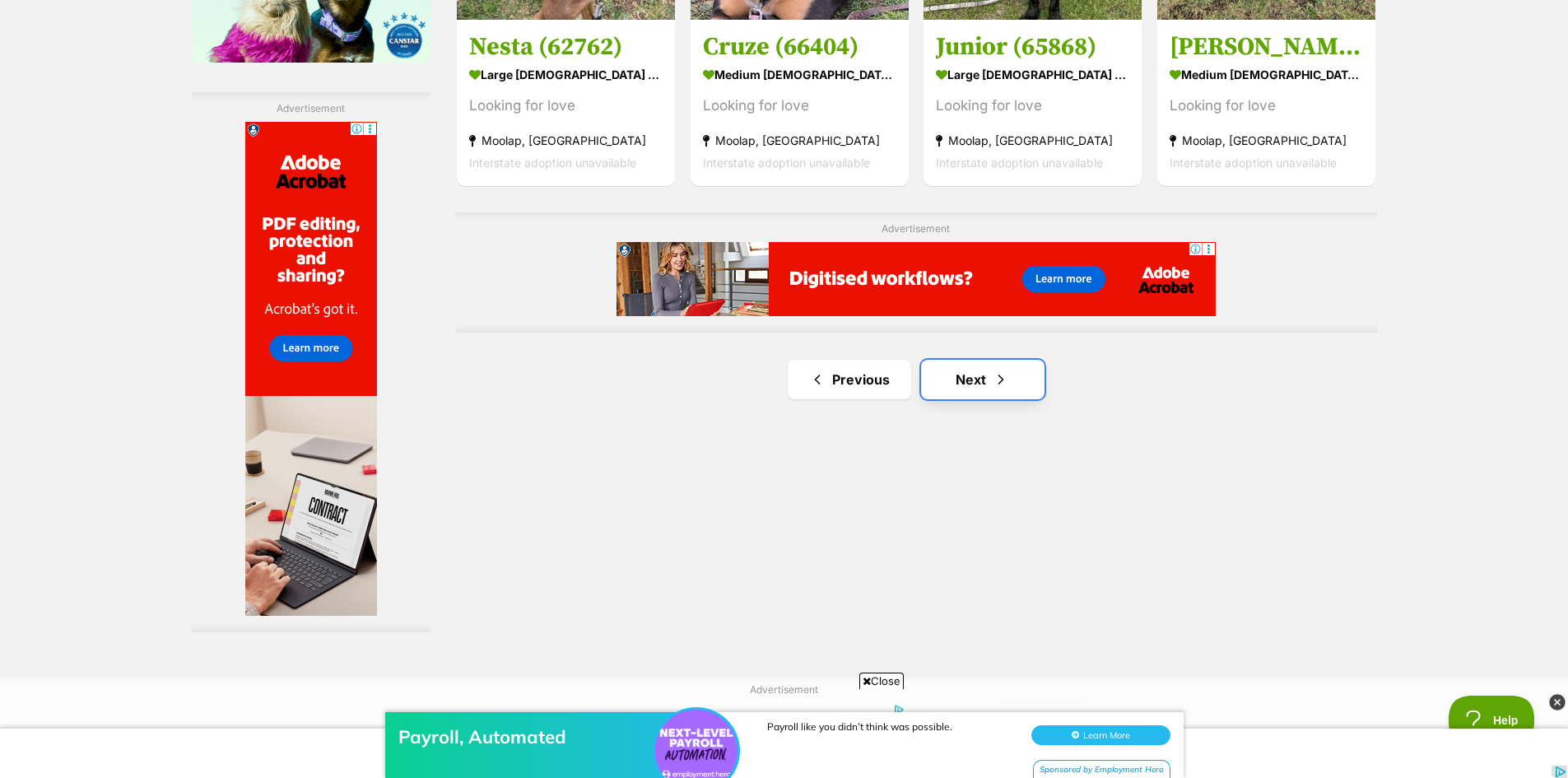
click at [982, 393] on link "Next" at bounding box center [983, 379] width 123 height 39
